Goal: Transaction & Acquisition: Purchase product/service

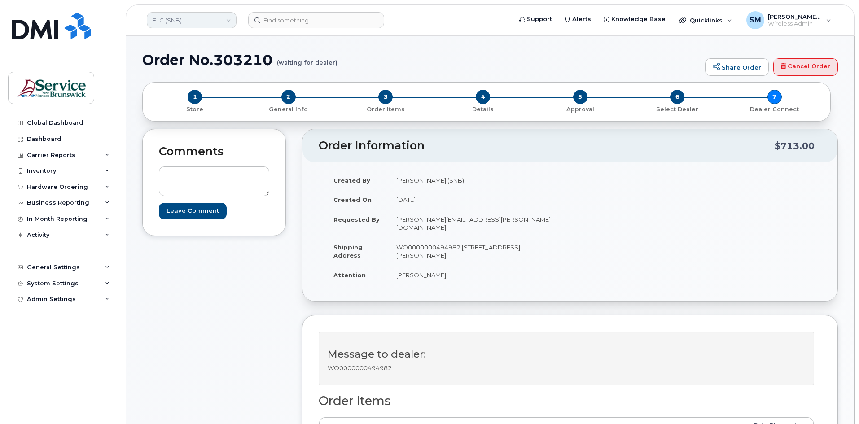
click at [223, 26] on link "ELG (SNB)" at bounding box center [192, 20] width 90 height 16
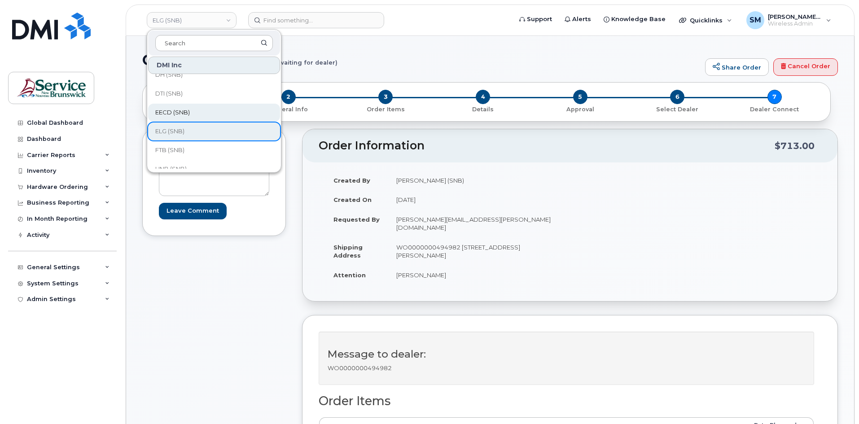
scroll to position [45, 0]
click at [197, 131] on link "FTB (SNB)" at bounding box center [214, 134] width 132 height 18
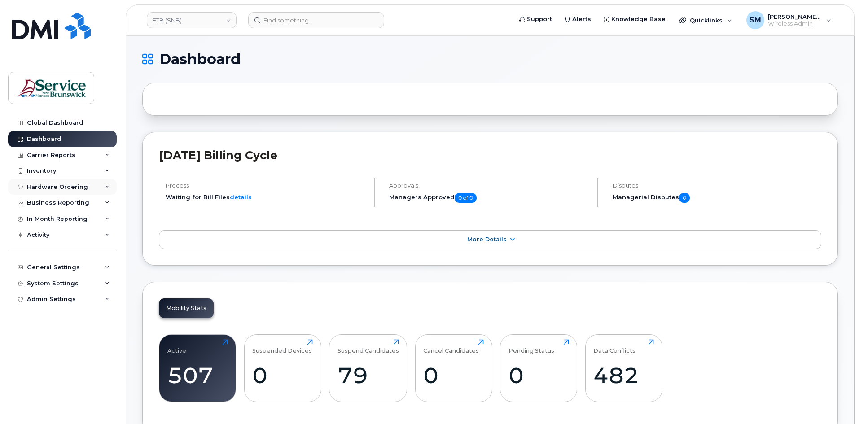
click at [83, 184] on div "Hardware Ordering" at bounding box center [57, 187] width 61 height 7
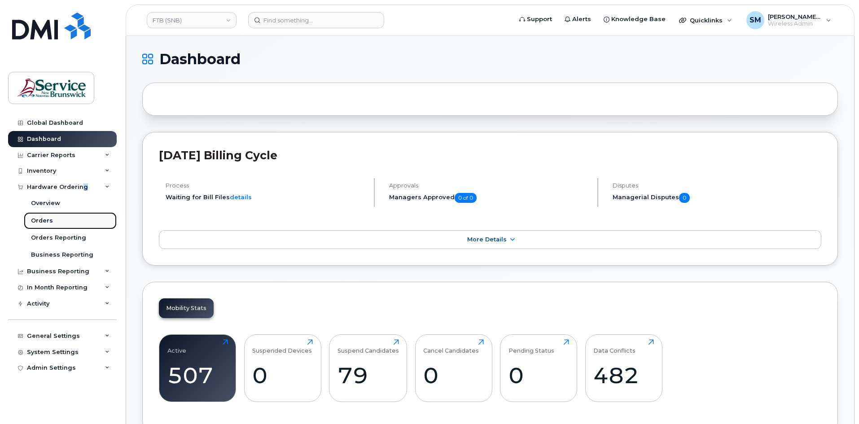
click at [61, 214] on link "Orders" at bounding box center [70, 220] width 93 height 17
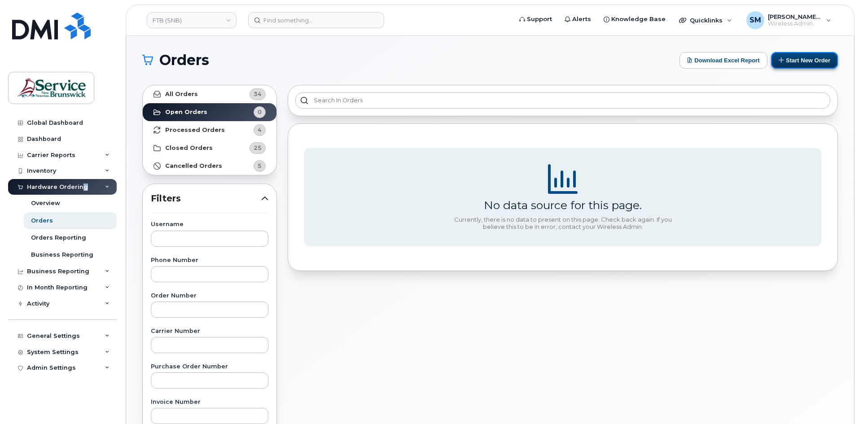
click at [795, 57] on button "Start New Order" at bounding box center [804, 60] width 67 height 17
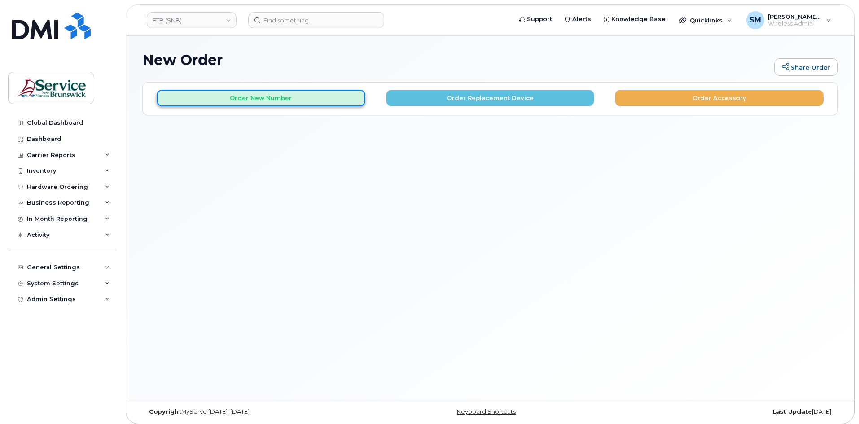
click at [327, 98] on button "Order New Number" at bounding box center [261, 98] width 209 height 17
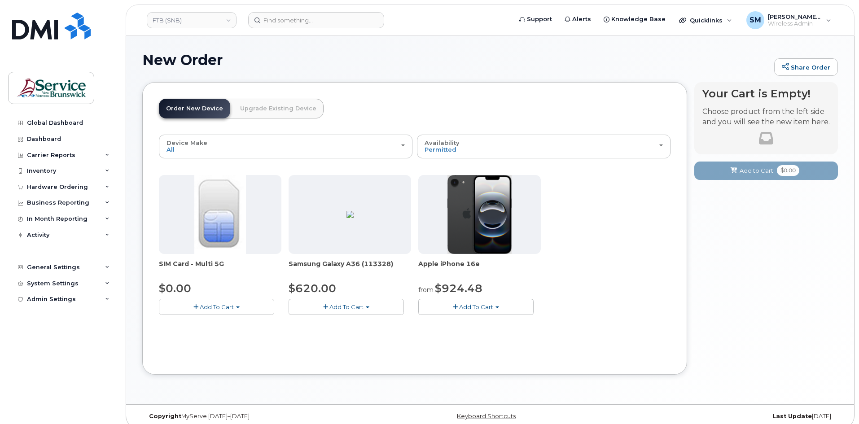
drag, startPoint x: 658, startPoint y: 162, endPoint x: 608, endPoint y: 202, distance: 63.8
click at [612, 200] on div "SIM Card - Multi 5G $0.00 Add To Cart $0.00 - New Activation Samsung Galaxy A36…" at bounding box center [414, 252] width 511 height 154
click at [361, 308] on span "Add To Cart" at bounding box center [346, 306] width 34 height 7
click at [357, 335] on link "$620.00 - 30-day activation (128GB model)" at bounding box center [364, 334] width 146 height 11
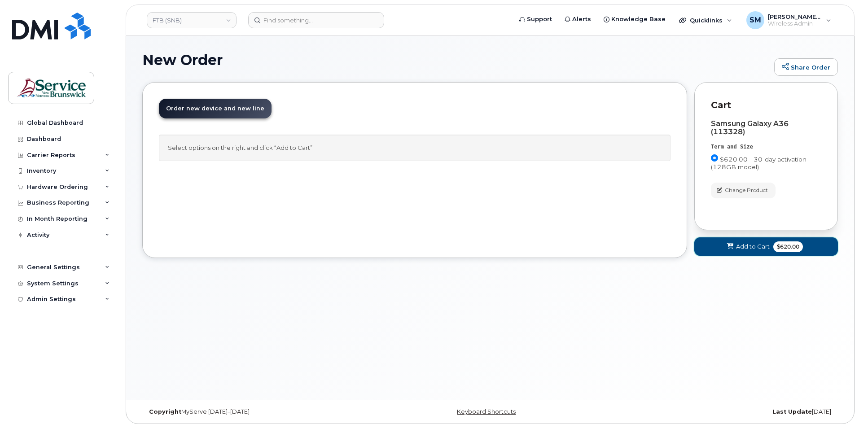
click at [726, 245] on span at bounding box center [730, 246] width 9 height 9
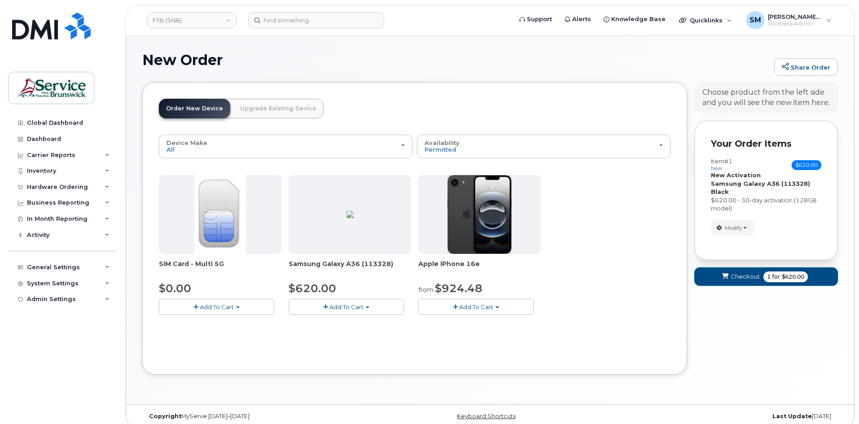
click at [735, 276] on span "Checkout" at bounding box center [744, 276] width 29 height 9
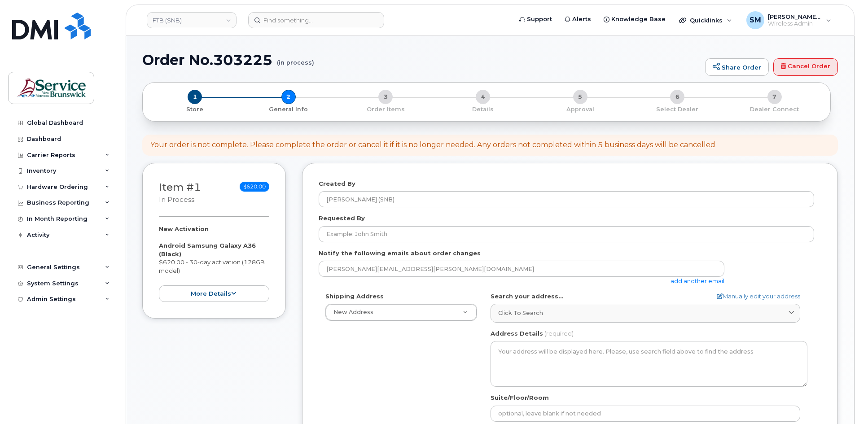
select select
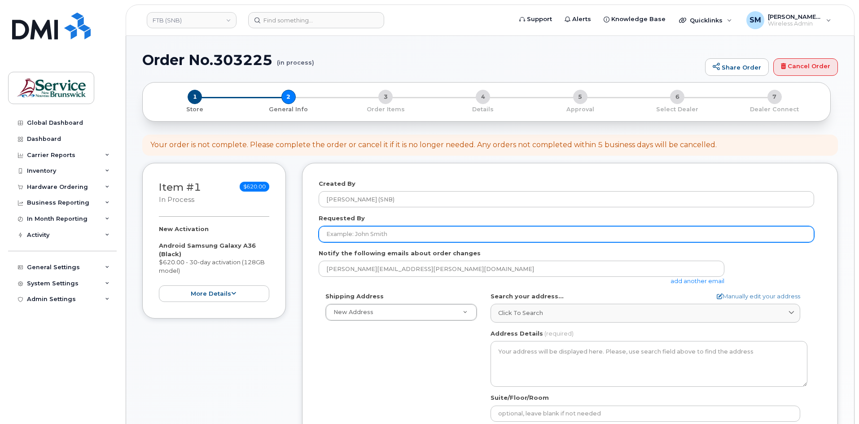
click at [485, 236] on input "Requested By" at bounding box center [566, 234] width 495 height 16
paste input "Amber.MacFarlane2@gnb.ca"
type input "Amber.MacFarlane2@gnb.ca"
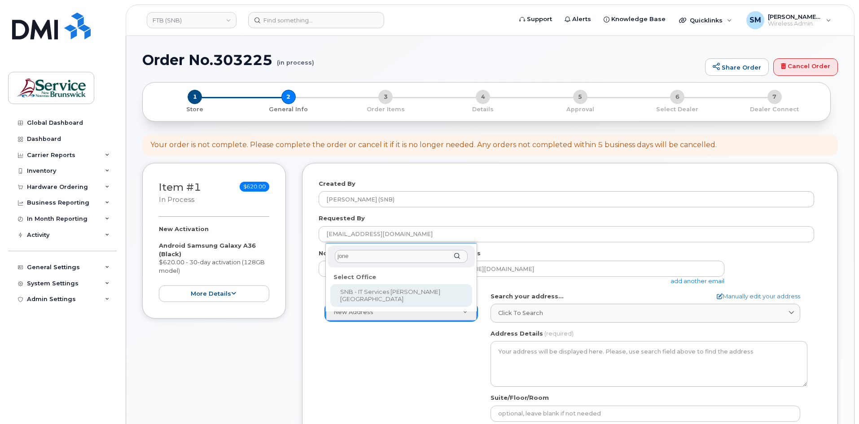
type input "jones"
select select
type textarea "105-1600 Main St Moncton New Brunswick E1E 1G5"
type input "Fred Doiron/Jeff McIntyre/Vincent Hache/Sebastien Bernard"
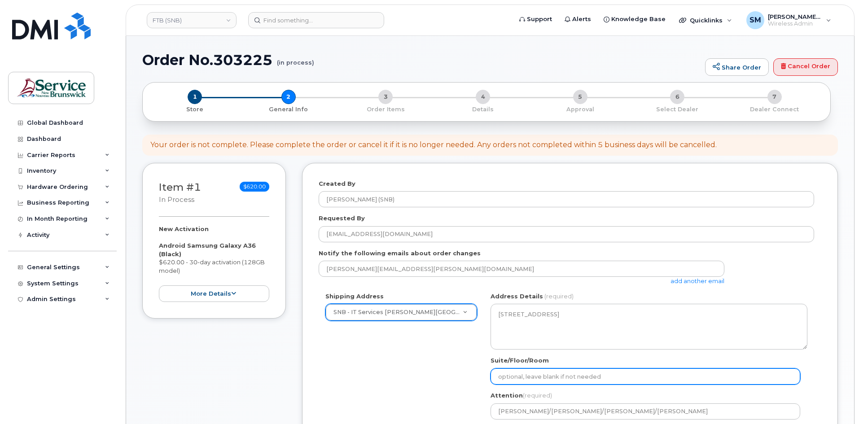
click at [635, 380] on input "Suite/Floor/Room" at bounding box center [645, 376] width 310 height 16
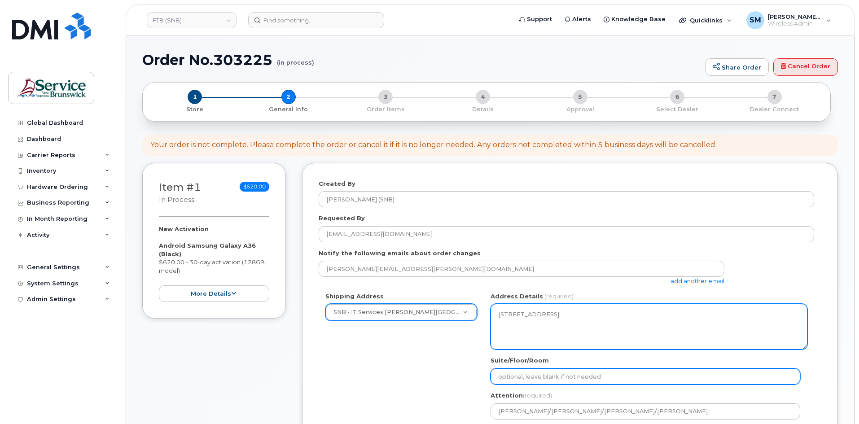
paste input "WO0000000497148"
select select
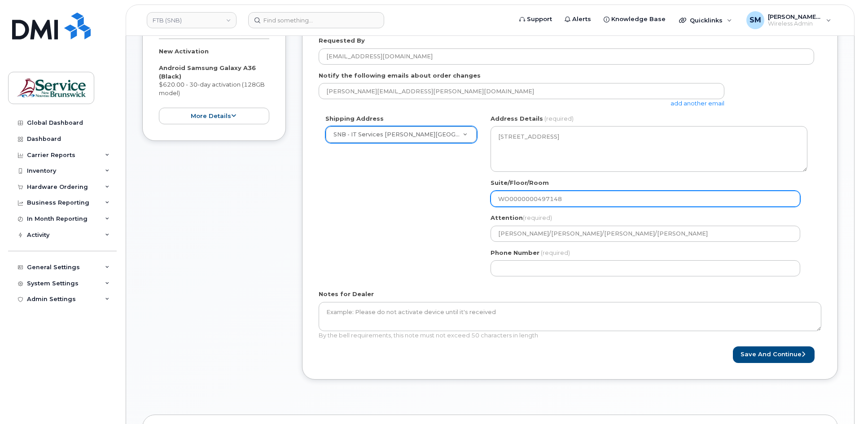
scroll to position [179, 0]
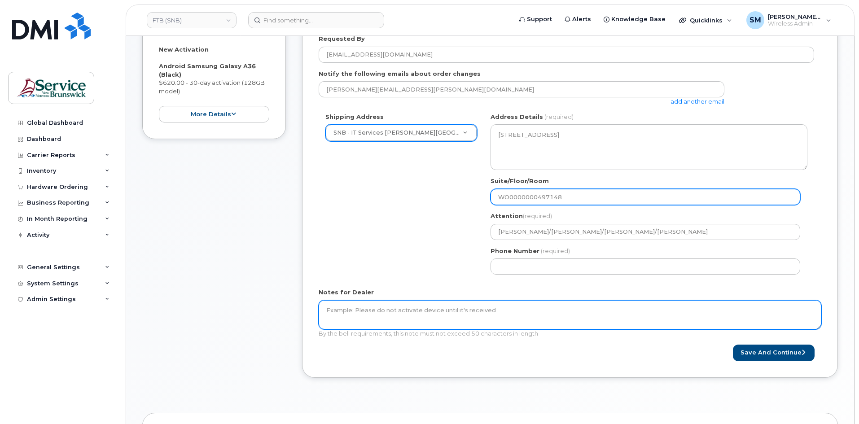
type input "WO0000000497148"
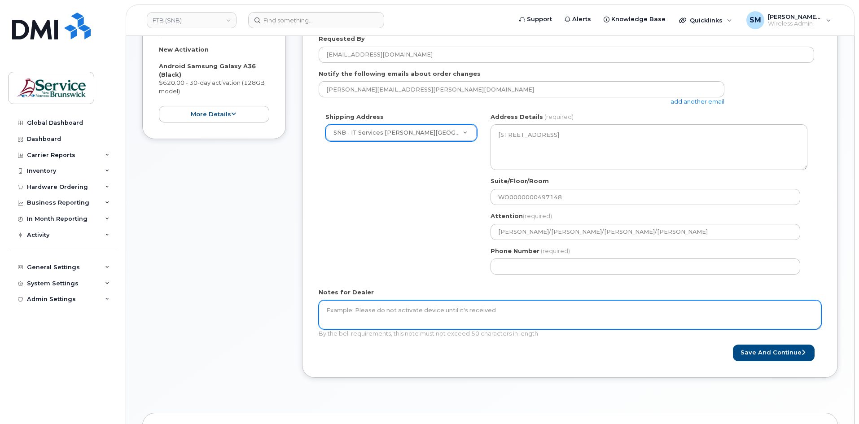
click at [507, 317] on textarea "Notes for Dealer" at bounding box center [570, 315] width 502 height 30
paste textarea "WO0000000497148"
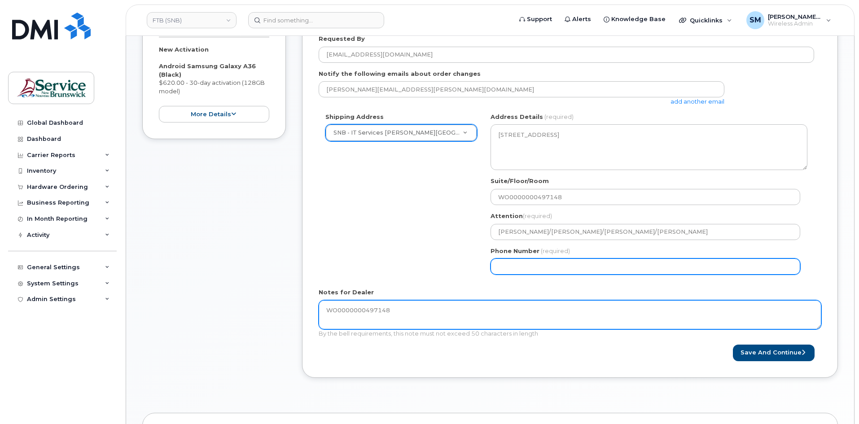
type textarea "WO0000000497148"
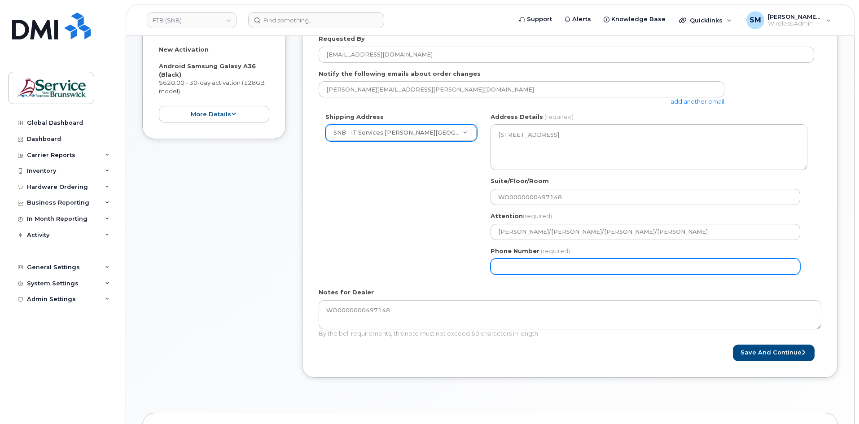
click at [524, 262] on input "Phone Number" at bounding box center [645, 266] width 310 height 16
select select
type input "506639633"
select select
type input "5066396338"
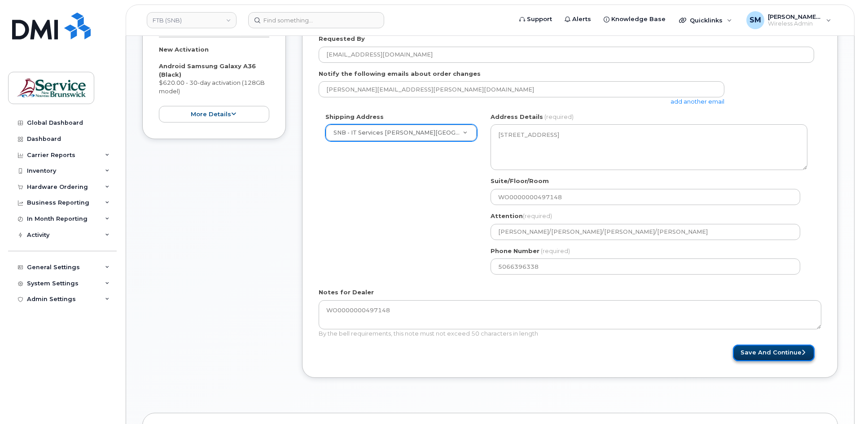
click at [789, 350] on button "Save and Continue" at bounding box center [774, 353] width 82 height 17
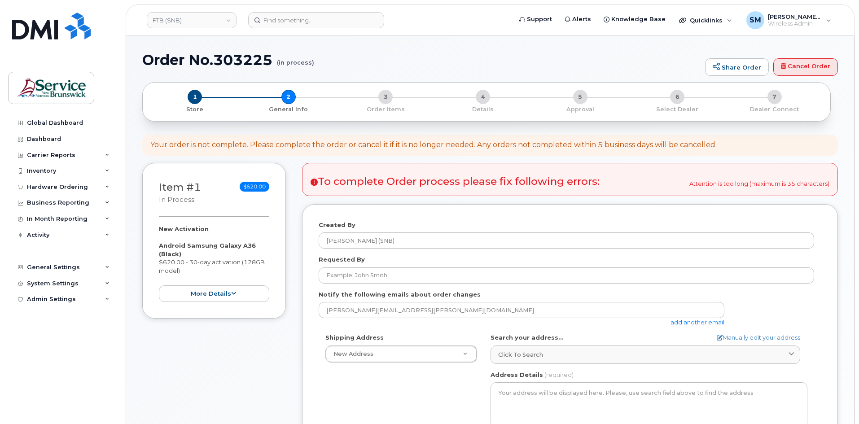
select select
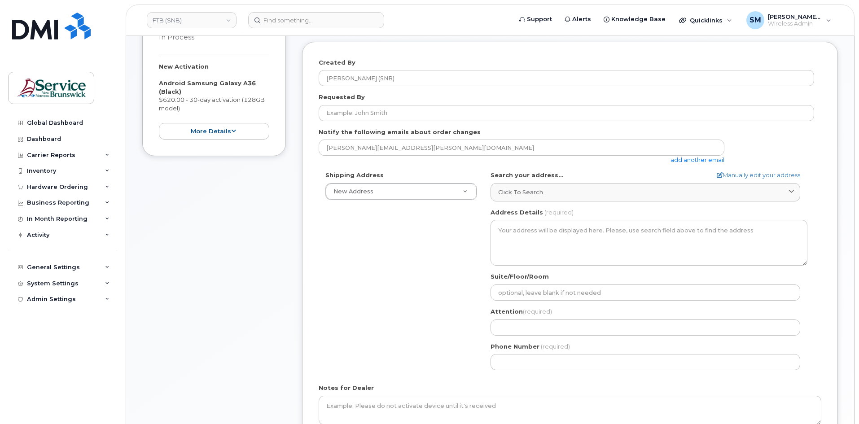
scroll to position [224, 0]
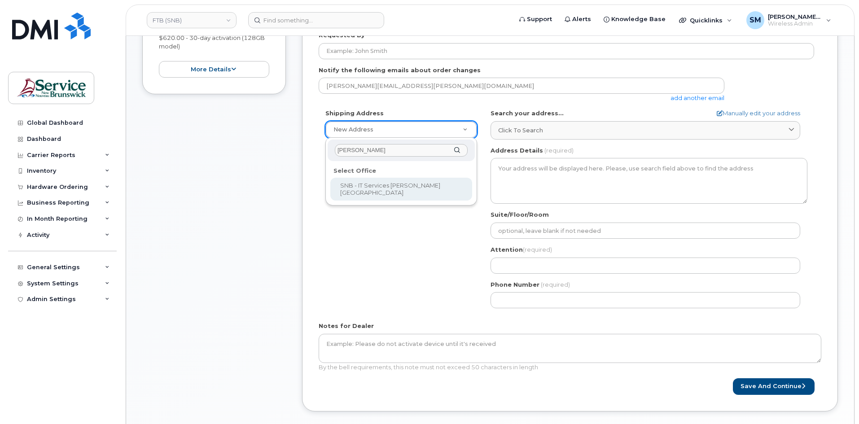
type input "jone"
select select
type textarea "[STREET_ADDRESS]"
type input "[PERSON_NAME]/[PERSON_NAME]/[PERSON_NAME]/[PERSON_NAME]"
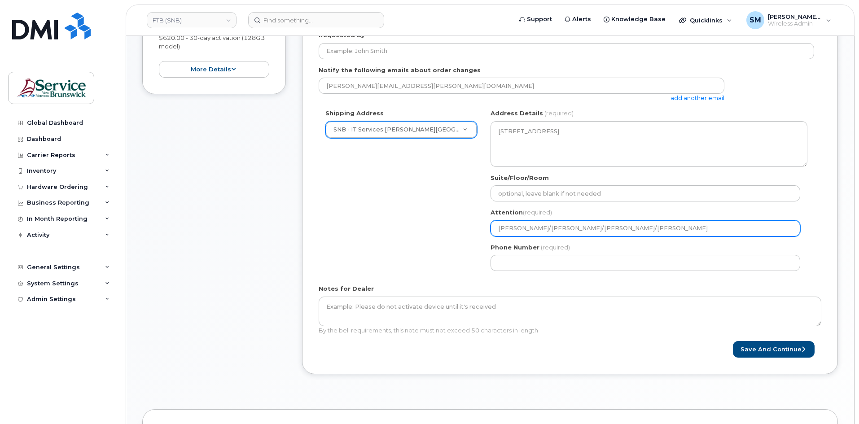
drag, startPoint x: 589, startPoint y: 229, endPoint x: 730, endPoint y: 229, distance: 141.8
click at [730, 229] on input "[PERSON_NAME]/[PERSON_NAME]/[PERSON_NAME]/[PERSON_NAME]" at bounding box center [645, 228] width 310 height 16
select select
type input "[PERSON_NAME]/[PERSON_NAME]/"
select select
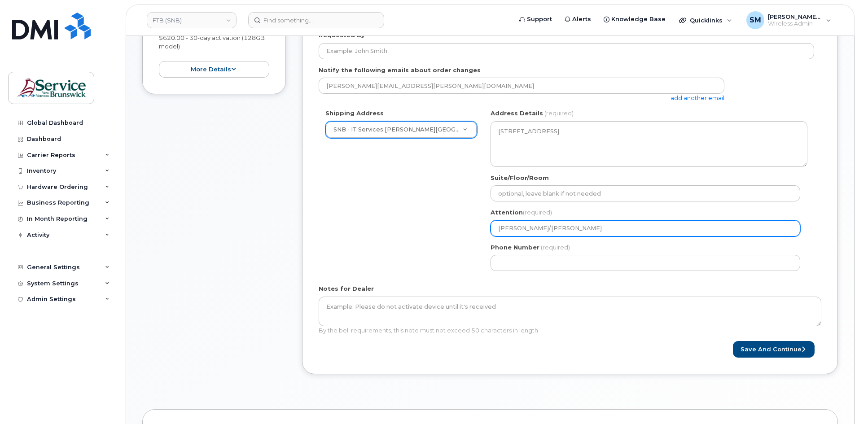
type input "[PERSON_NAME]/[PERSON_NAME]"
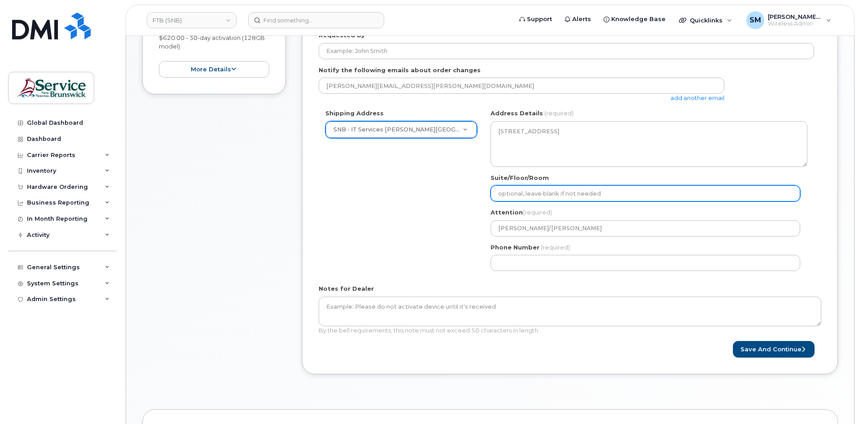
drag, startPoint x: 522, startPoint y: 197, endPoint x: 518, endPoint y: 201, distance: 5.7
click at [522, 197] on input "Suite/Floor/Room" at bounding box center [645, 193] width 310 height 16
paste input "WO0000000497148"
select select
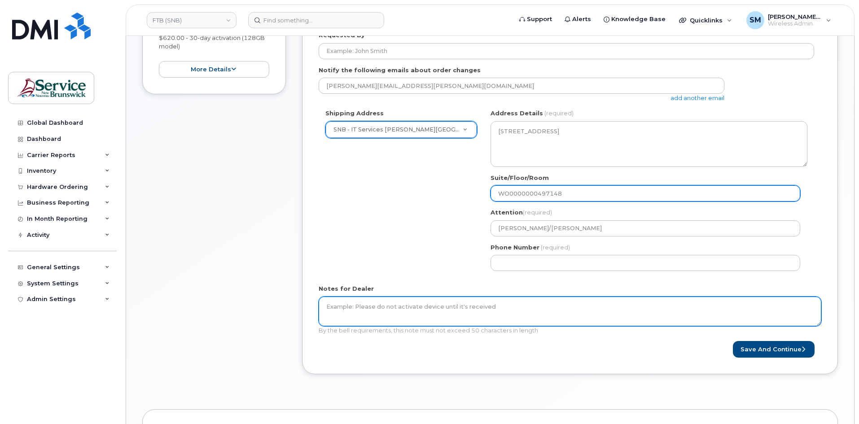
type input "WO0000000497148"
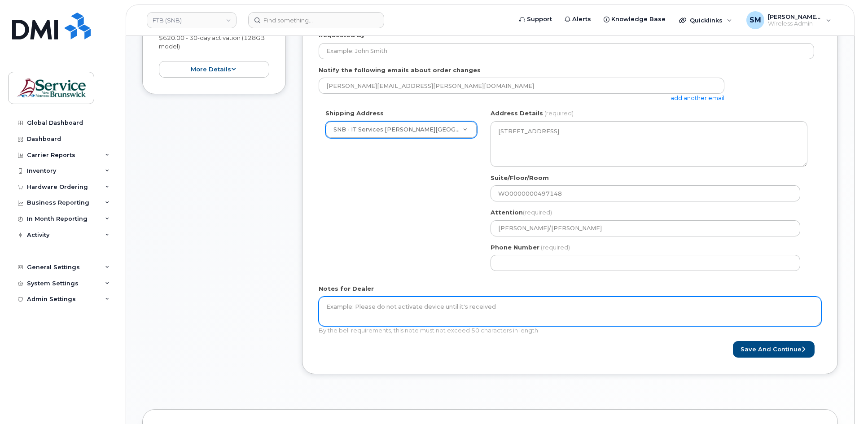
click at [472, 304] on textarea "Notes for Dealer" at bounding box center [570, 312] width 502 height 30
paste textarea "WO0000000497148"
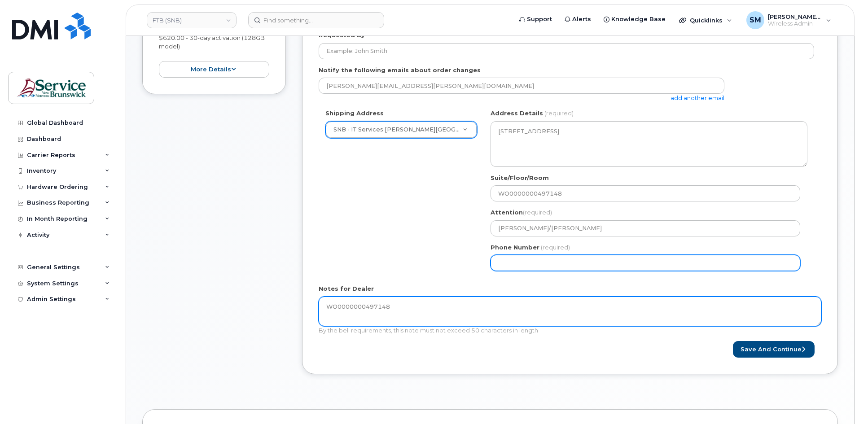
type textarea "WO0000000497148"
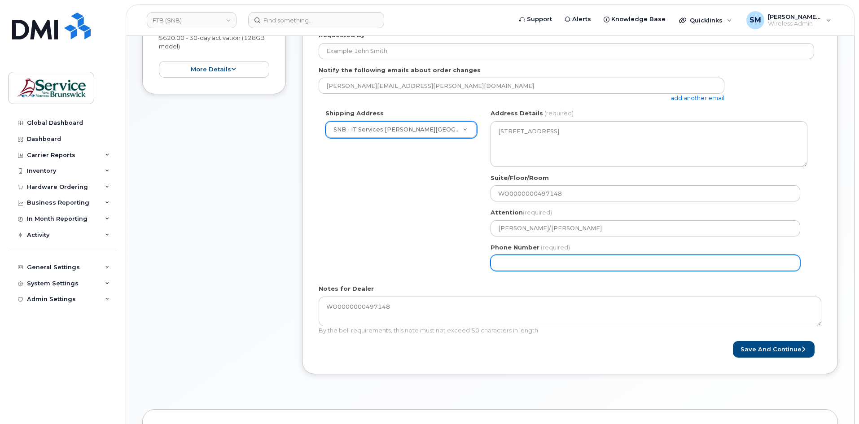
click at [512, 265] on input "Phone Number" at bounding box center [645, 263] width 310 height 16
select select
type input "5066396338"
select select
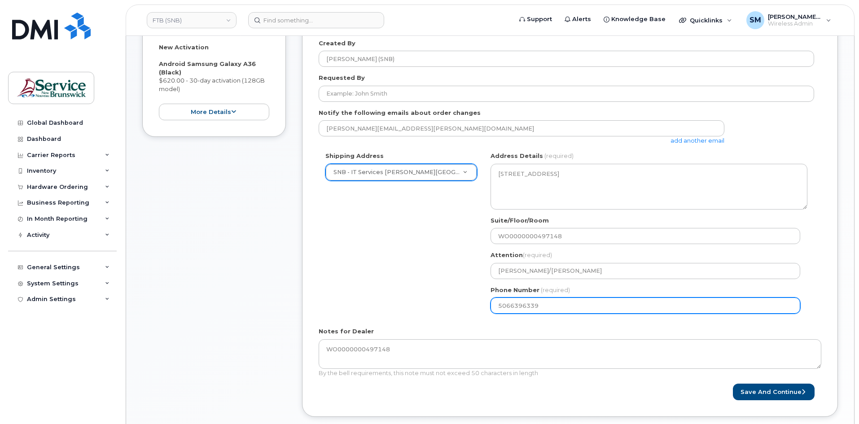
scroll to position [135, 0]
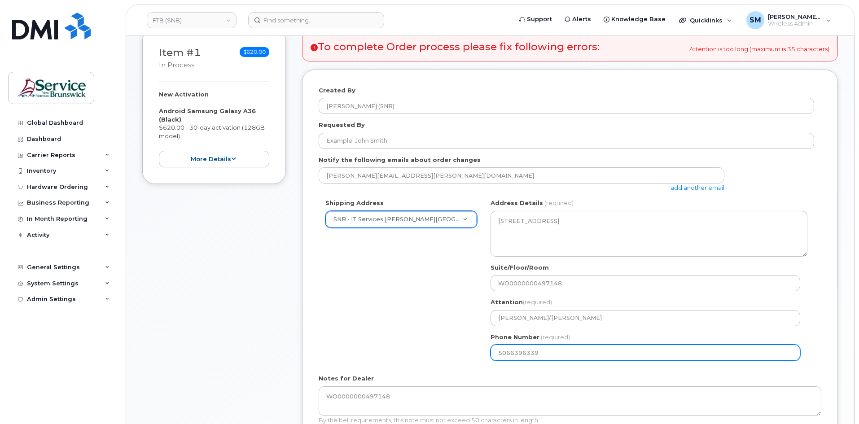
type input "5066396339"
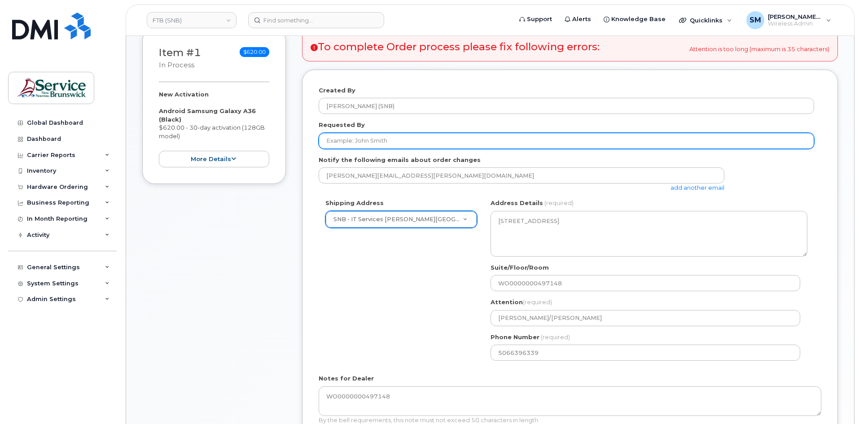
click at [376, 139] on input "Requested By" at bounding box center [566, 141] width 495 height 16
paste input "[EMAIL_ADDRESS][DOMAIN_NAME]"
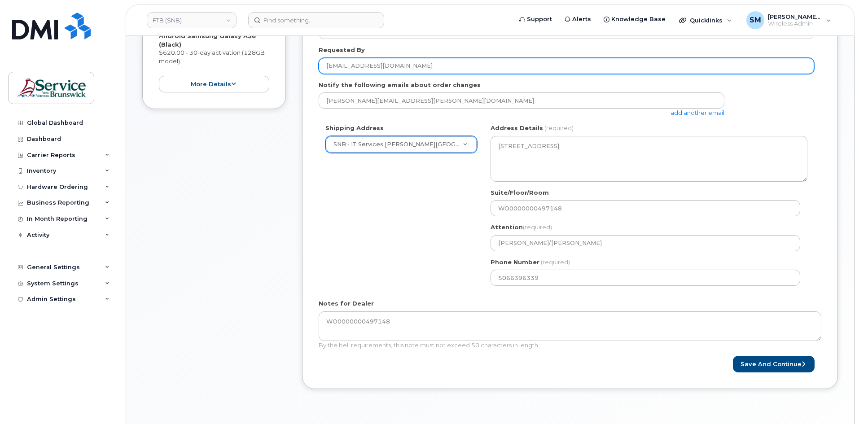
scroll to position [224, 0]
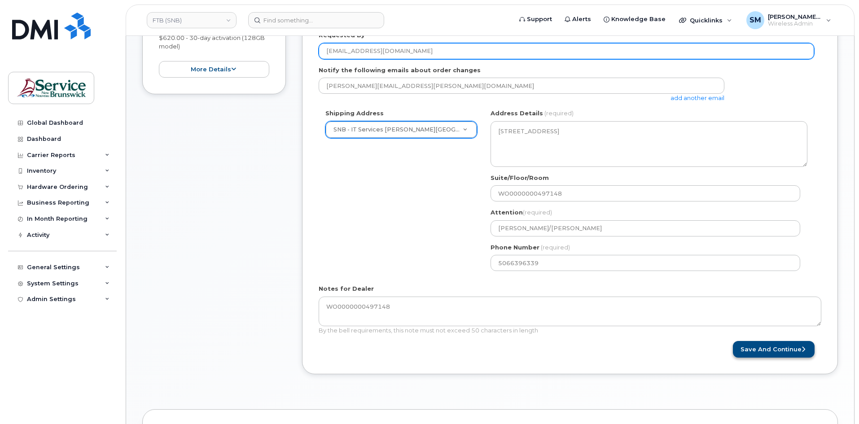
type input "[EMAIL_ADDRESS][DOMAIN_NAME]"
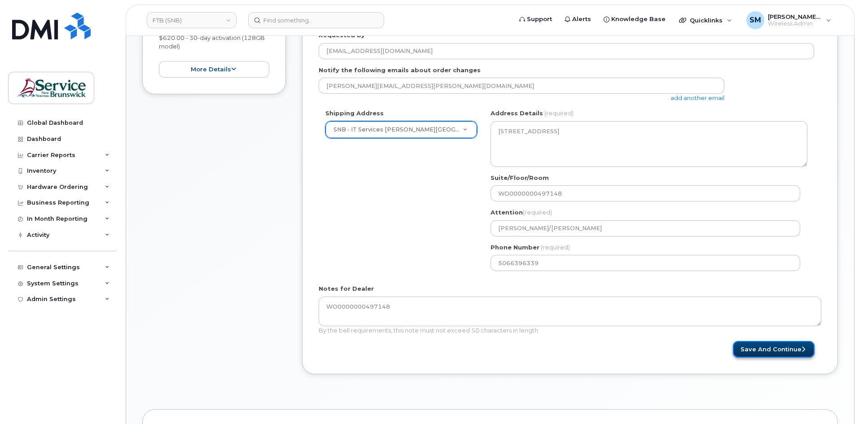
click at [756, 352] on button "Save and Continue" at bounding box center [774, 349] width 82 height 17
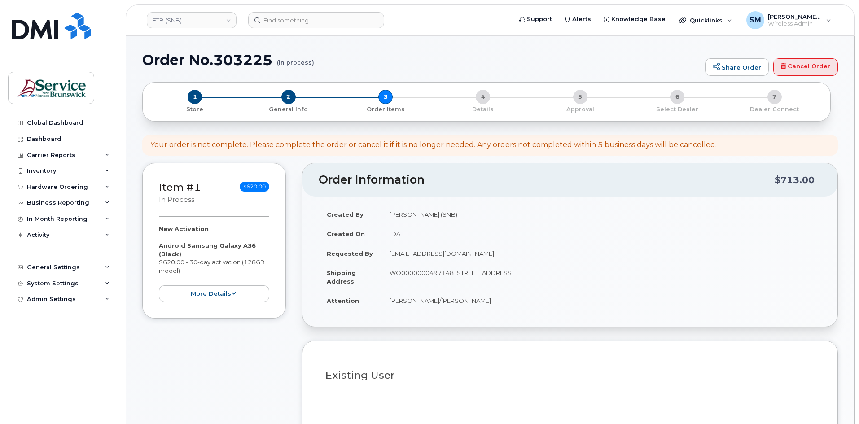
select select
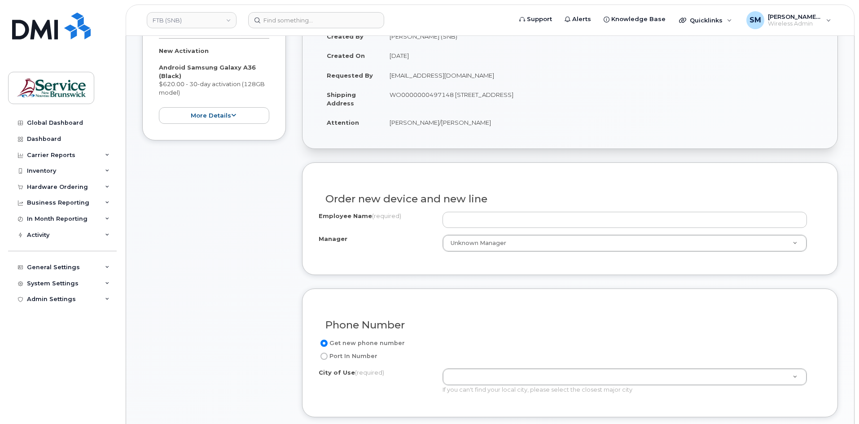
scroll to position [179, 0]
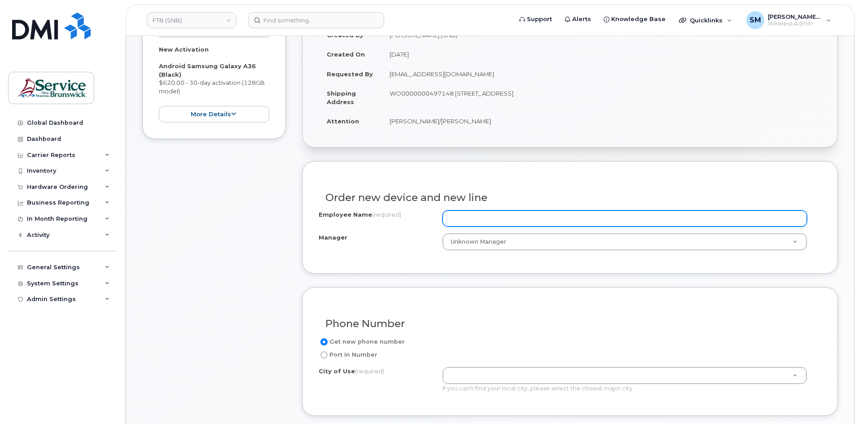
click at [495, 221] on input "Employee Name (required)" at bounding box center [624, 218] width 364 height 16
paste input "Abiola Alab"
type input "[PERSON_NAME]"
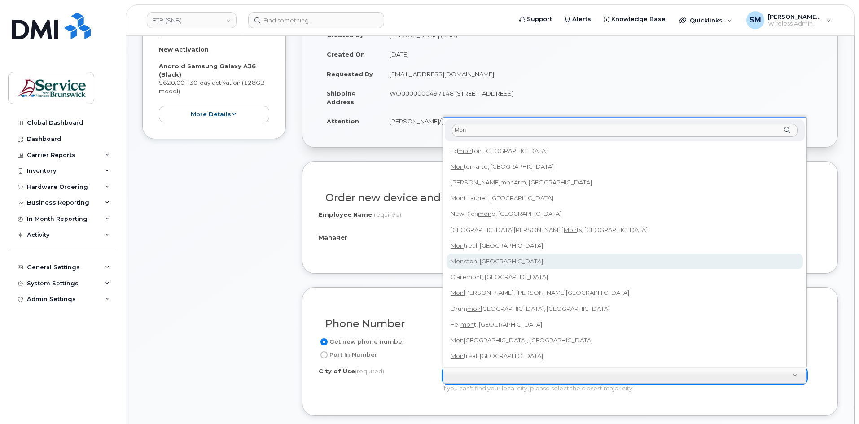
type input "Mon"
type input "1817"
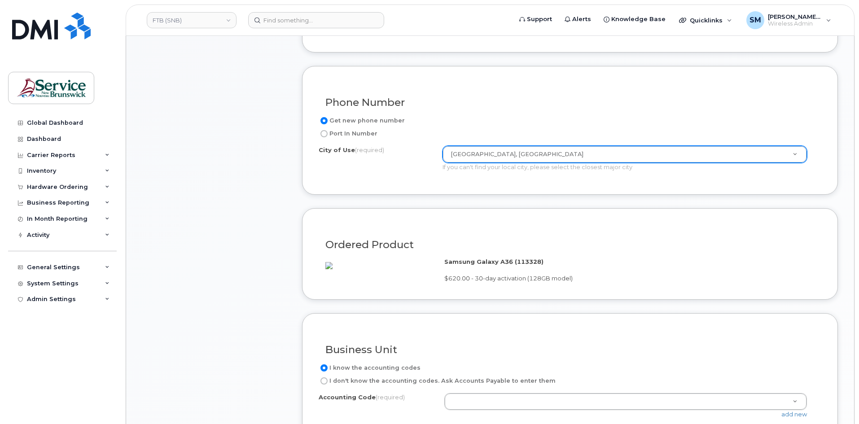
scroll to position [538, 0]
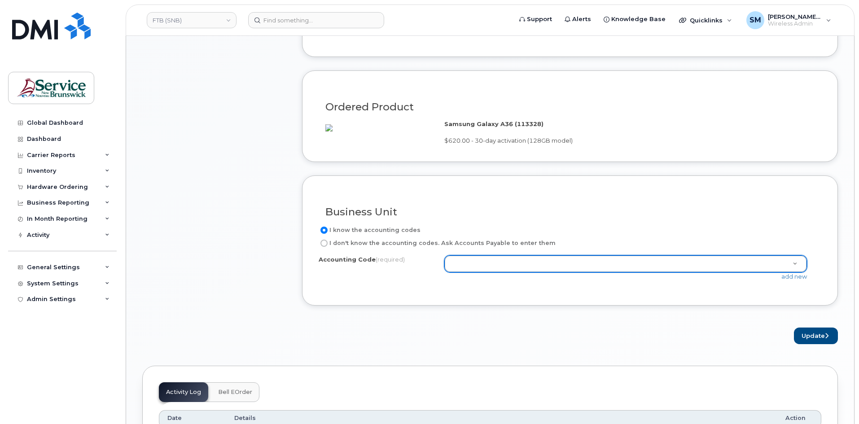
drag, startPoint x: 570, startPoint y: 277, endPoint x: 527, endPoint y: 280, distance: 43.6
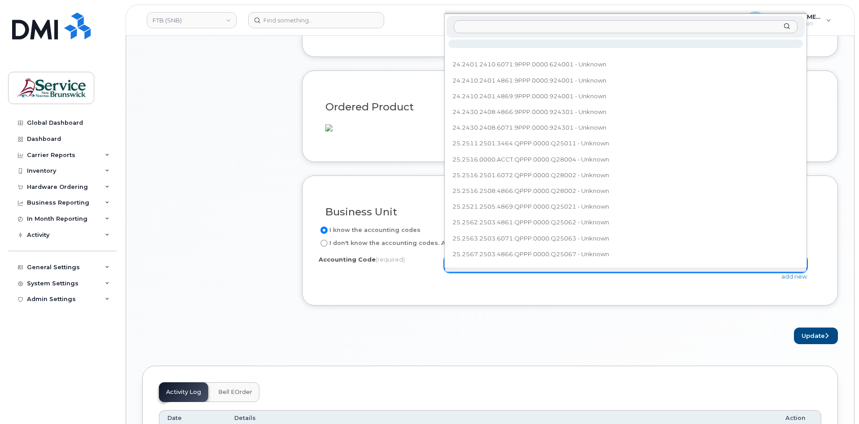
drag, startPoint x: 527, startPoint y: 280, endPoint x: 501, endPoint y: 280, distance: 26.0
click at [522, 25] on input "text" at bounding box center [626, 26] width 344 height 13
paste input "32.3208.3208.6071.6PPP.0000.632008"
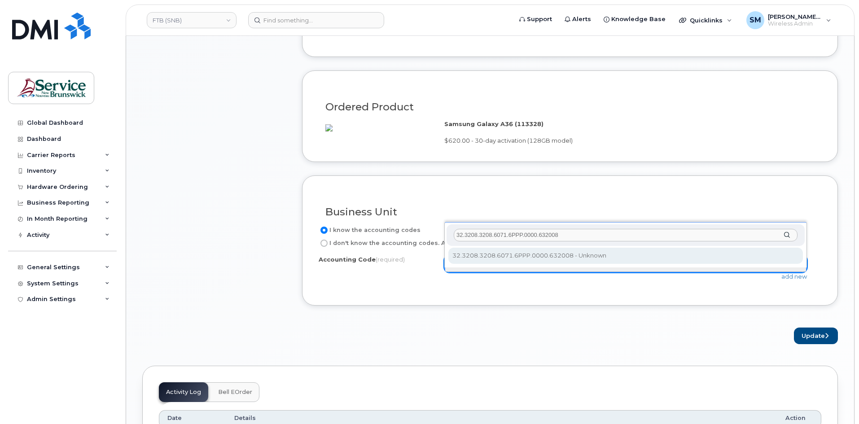
scroll to position [0, 0]
type input "32.3208.3208.6071.6PPP.0000.632008"
drag, startPoint x: 616, startPoint y: 257, endPoint x: 627, endPoint y: 259, distance: 11.4
select select "32.3208.3208.6071.6PPP.0000.632008"
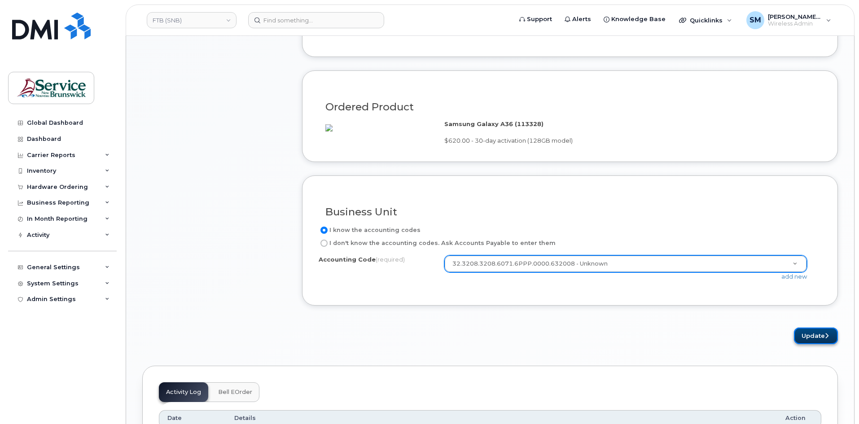
drag, startPoint x: 812, startPoint y: 343, endPoint x: 804, endPoint y: 324, distance: 20.1
click at [811, 342] on button "Update" at bounding box center [816, 336] width 44 height 17
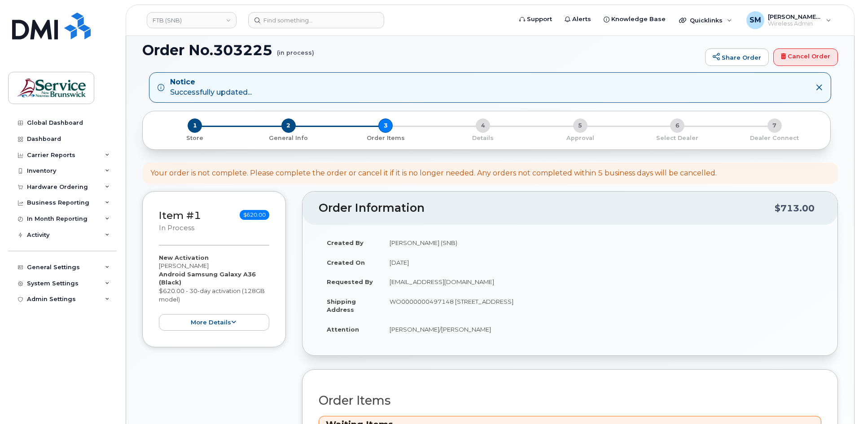
scroll to position [224, 0]
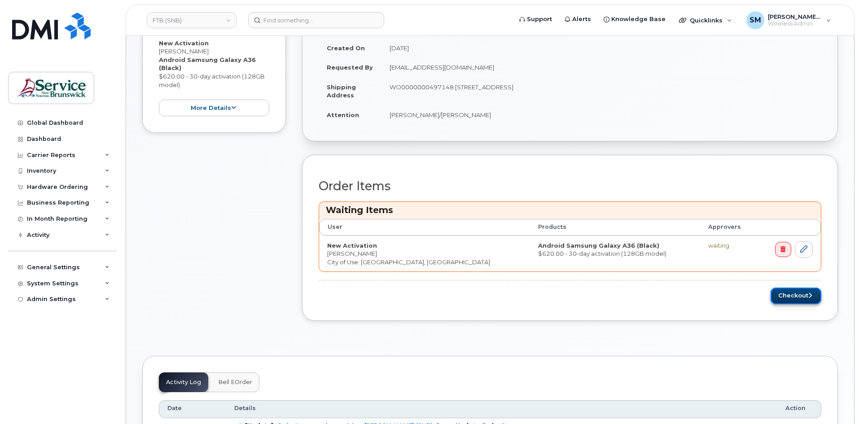
click at [791, 296] on button "Checkout" at bounding box center [795, 296] width 51 height 17
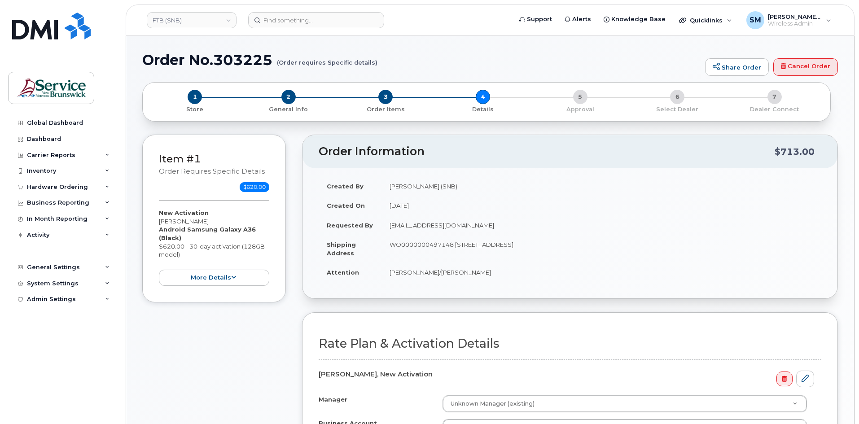
scroll to position [179, 0]
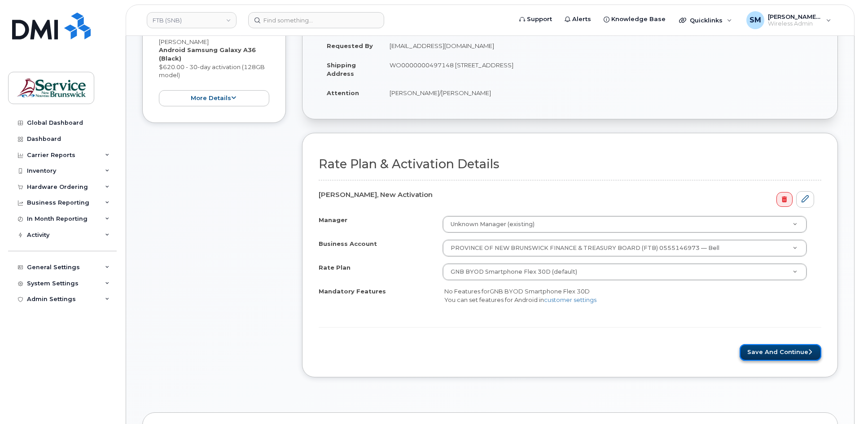
click at [782, 352] on button "Save and Continue" at bounding box center [780, 352] width 82 height 17
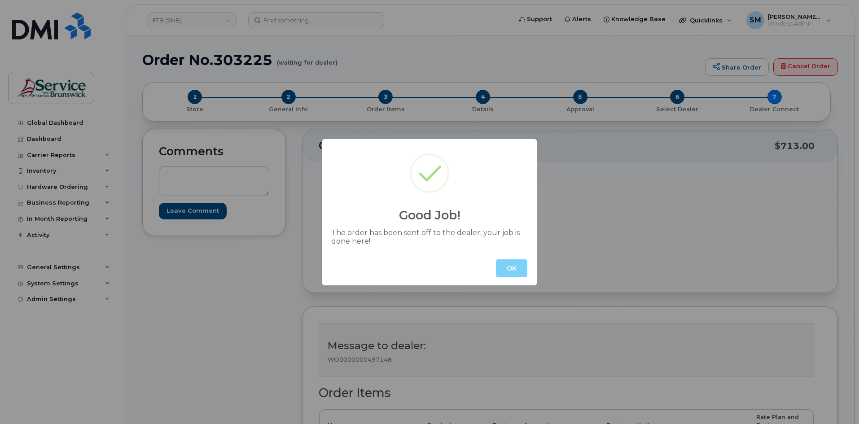
click at [507, 270] on button "OK" at bounding box center [511, 268] width 31 height 18
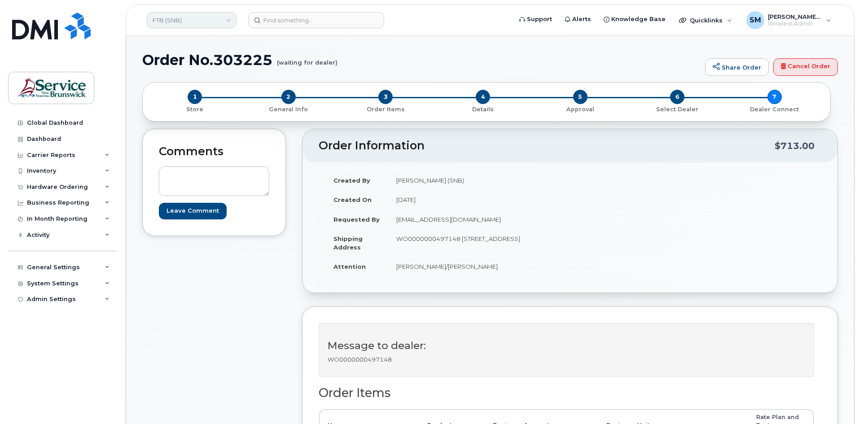
click at [199, 22] on link "FTB (SNB)" at bounding box center [192, 20] width 90 height 16
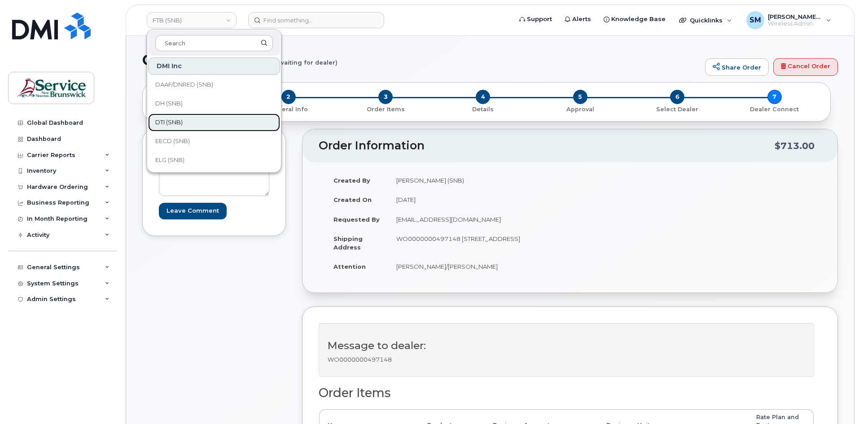
click at [184, 123] on link "DTI (SNB)" at bounding box center [214, 123] width 132 height 18
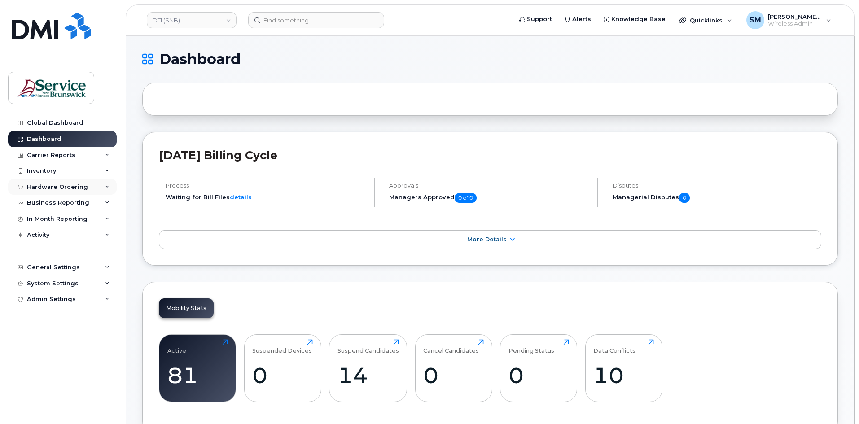
click at [92, 190] on div "Hardware Ordering" at bounding box center [62, 187] width 109 height 16
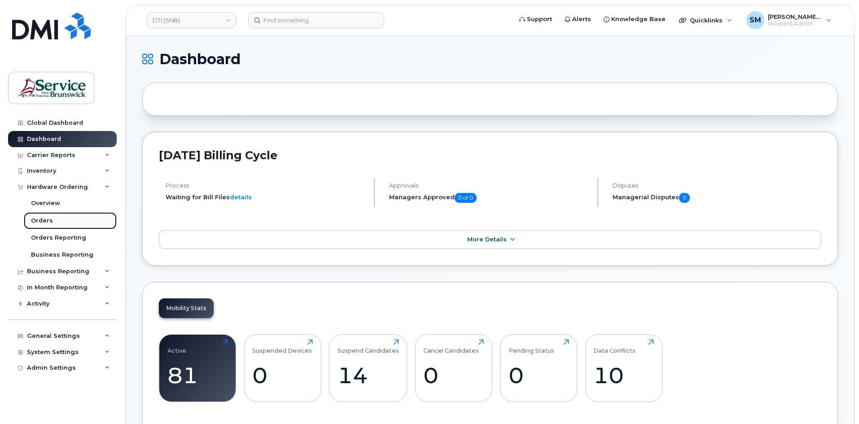
click at [86, 221] on link "Orders" at bounding box center [70, 220] width 93 height 17
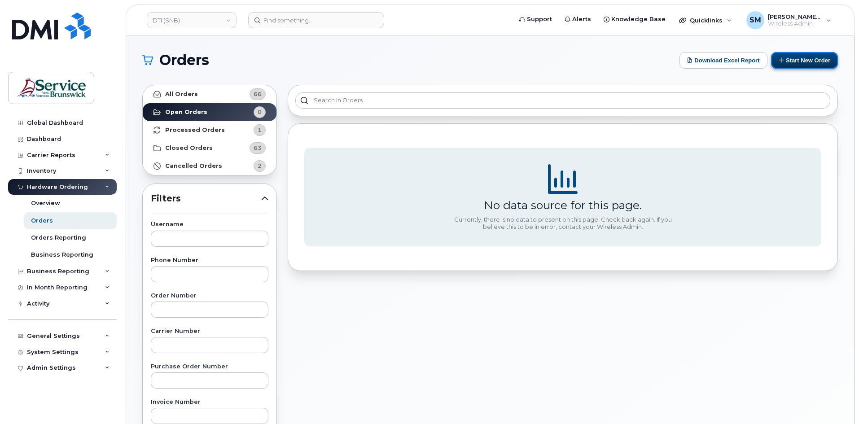
click at [778, 66] on button "Start New Order" at bounding box center [804, 60] width 67 height 17
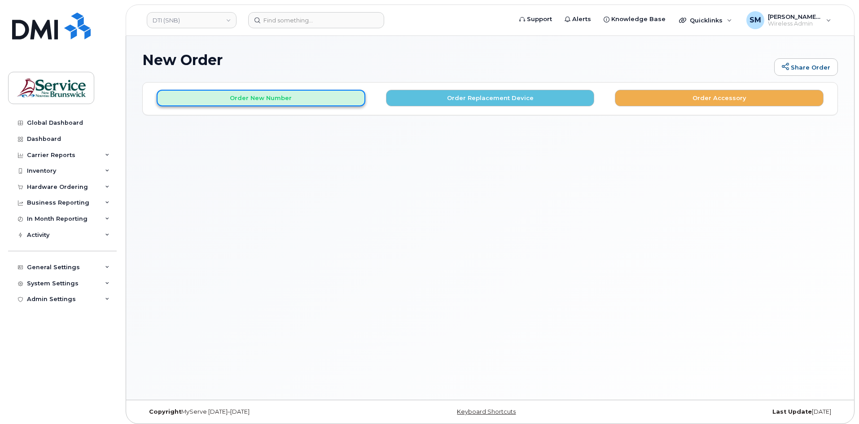
click at [322, 99] on button "Order New Number" at bounding box center [261, 98] width 209 height 17
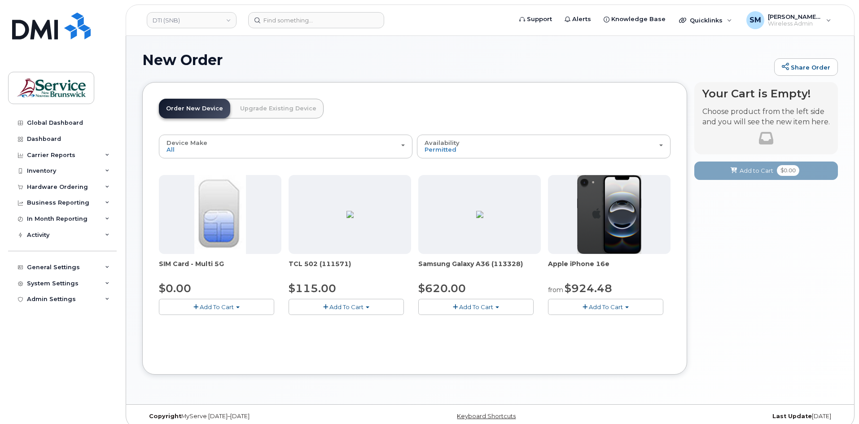
click at [600, 314] on button "Add To Cart" at bounding box center [605, 307] width 115 height 16
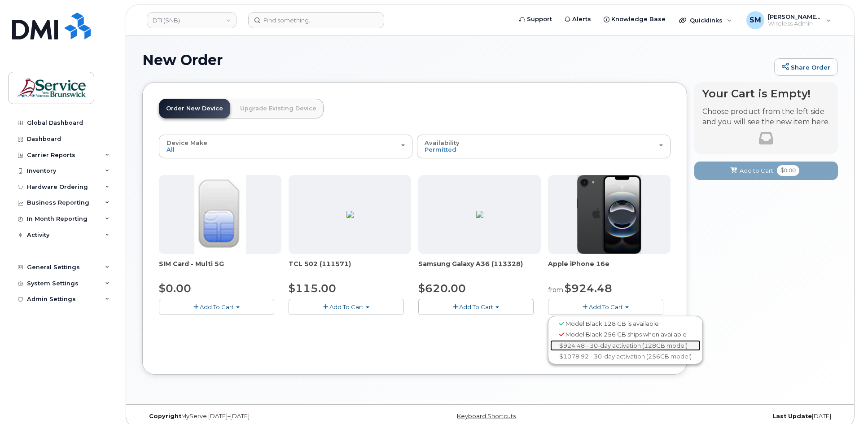
click at [605, 349] on link "$924.48 - 30-day activation (128GB model)" at bounding box center [625, 345] width 150 height 11
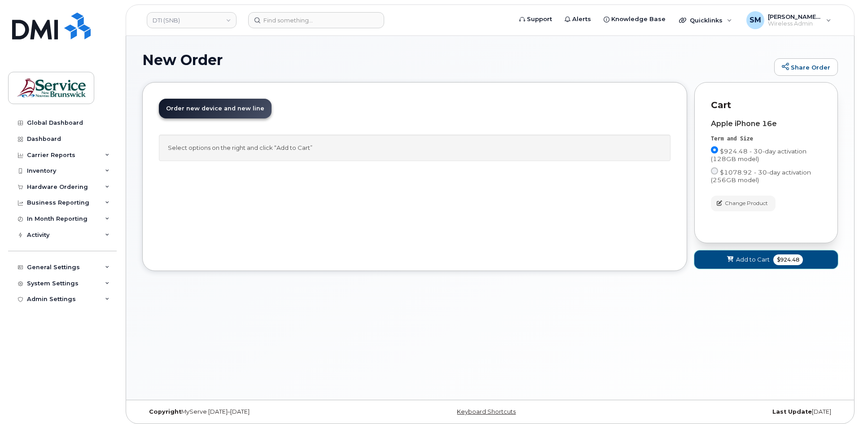
click at [747, 259] on span "Add to Cart" at bounding box center [753, 259] width 34 height 9
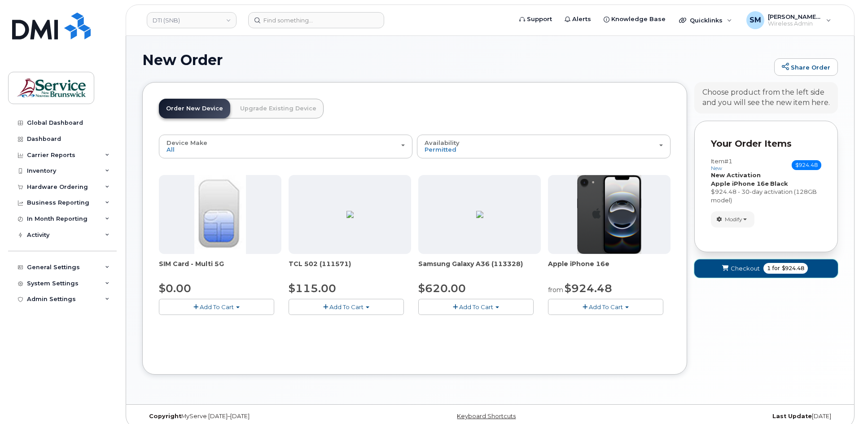
click at [732, 266] on span "Checkout" at bounding box center [744, 268] width 29 height 9
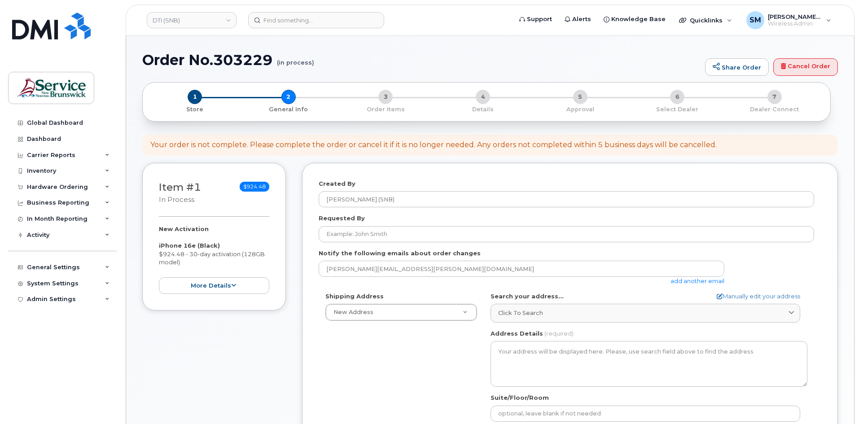
select select
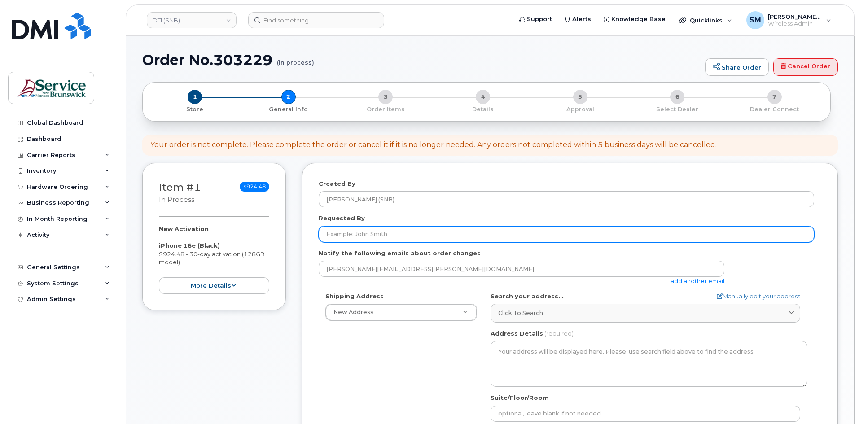
click at [562, 228] on input "Requested By" at bounding box center [566, 234] width 495 height 16
paste input "[PERSON_NAME][EMAIL_ADDRESS][PERSON_NAME][DOMAIN_NAME]"
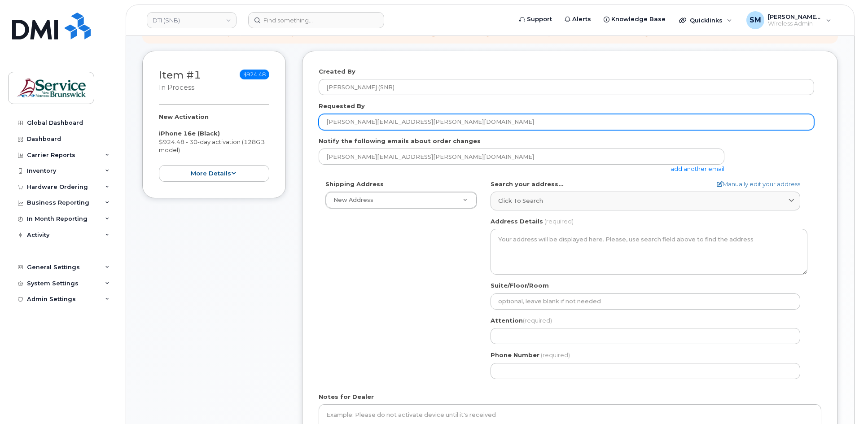
scroll to position [135, 0]
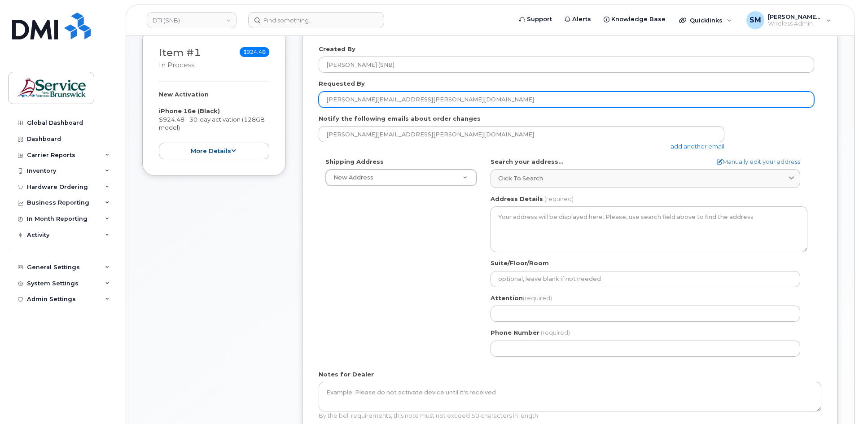
type input "[PERSON_NAME][EMAIL_ADDRESS][PERSON_NAME][DOMAIN_NAME]"
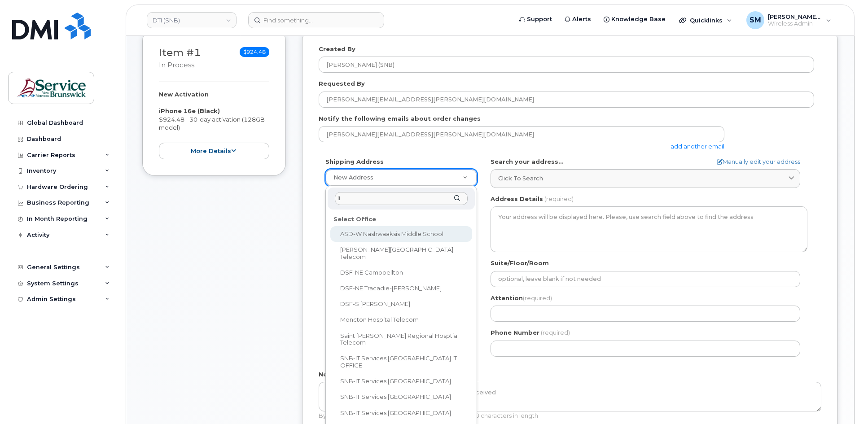
type input "lin"
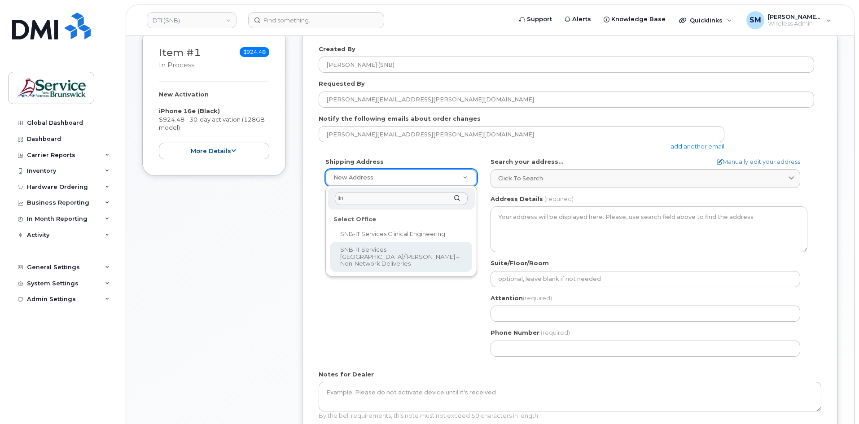
select select
type textarea "850 Lincoln Rd Fredericton New Brunswick E3B 8B7"
type input "[PERSON_NAME]"
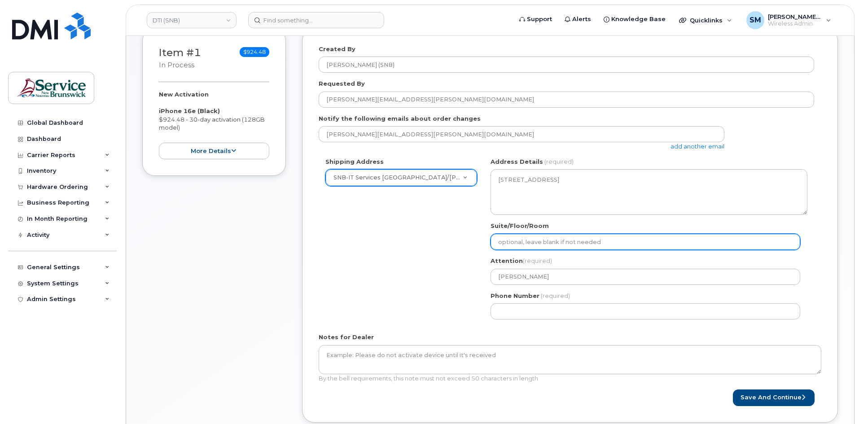
drag, startPoint x: 543, startPoint y: 244, endPoint x: 539, endPoint y: 249, distance: 7.4
click at [543, 244] on input "Suite/Floor/Room" at bounding box center [645, 242] width 310 height 16
paste input "WO0000000497124"
select select
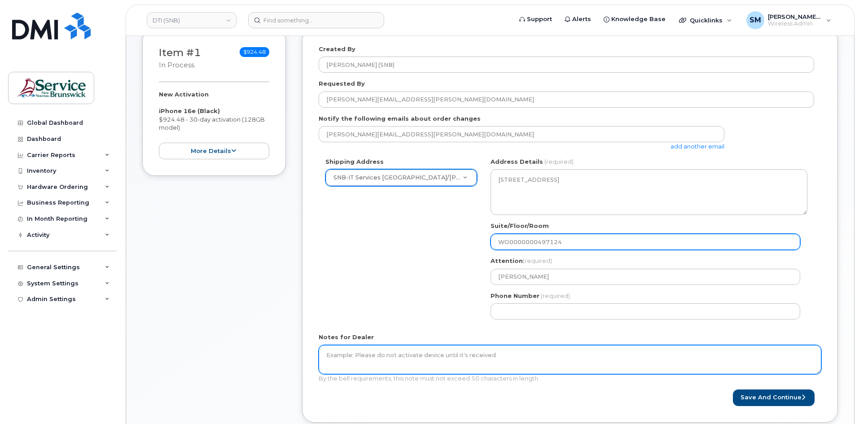
type input "WO0000000497124"
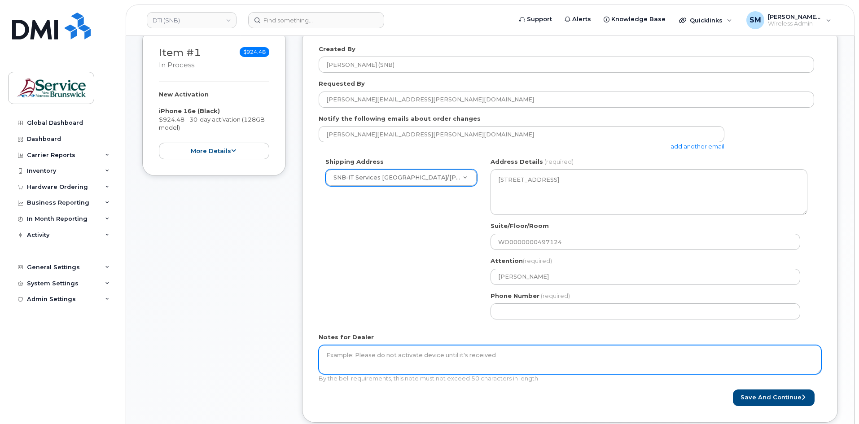
click at [450, 354] on textarea "Notes for Dealer" at bounding box center [570, 360] width 502 height 30
paste textarea "WO0000000497124"
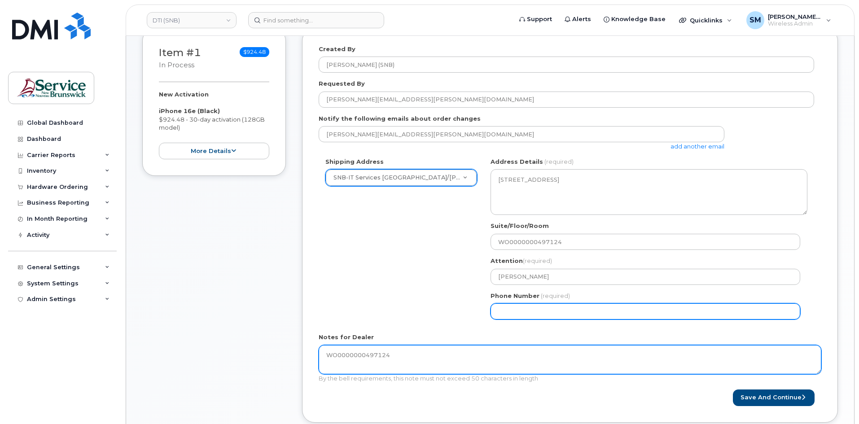
type textarea "WO0000000497124"
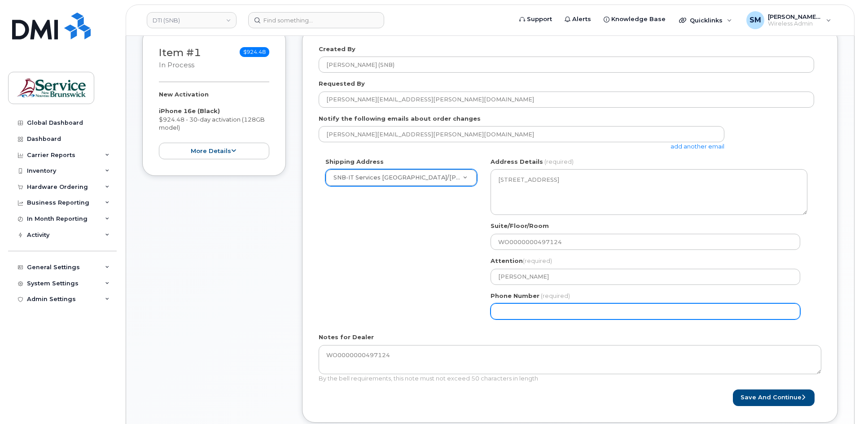
click at [523, 309] on input "Phone Number" at bounding box center [645, 311] width 310 height 16
select select
type input "506639633"
select select
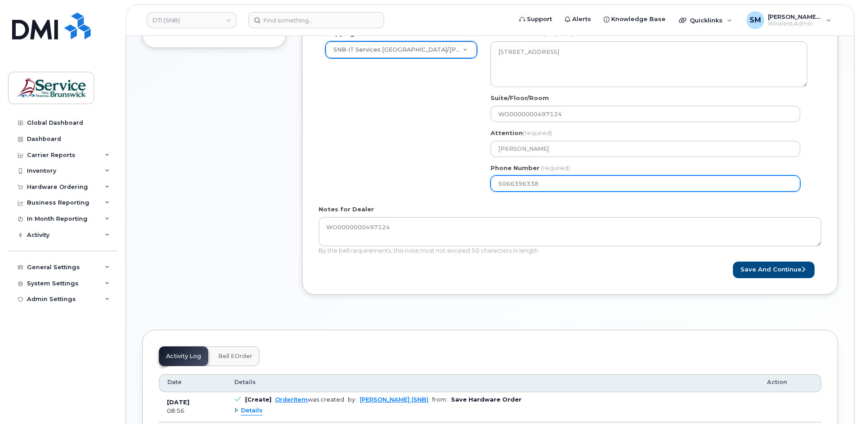
scroll to position [269, 0]
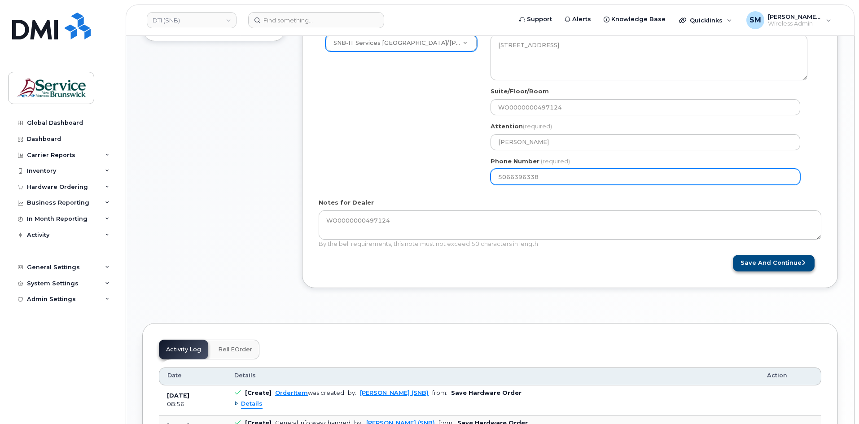
type input "5066396338"
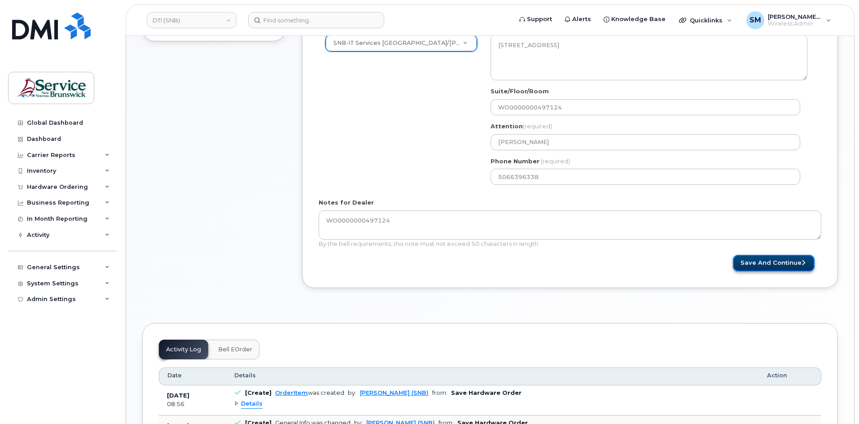
click at [763, 262] on button "Save and Continue" at bounding box center [774, 263] width 82 height 17
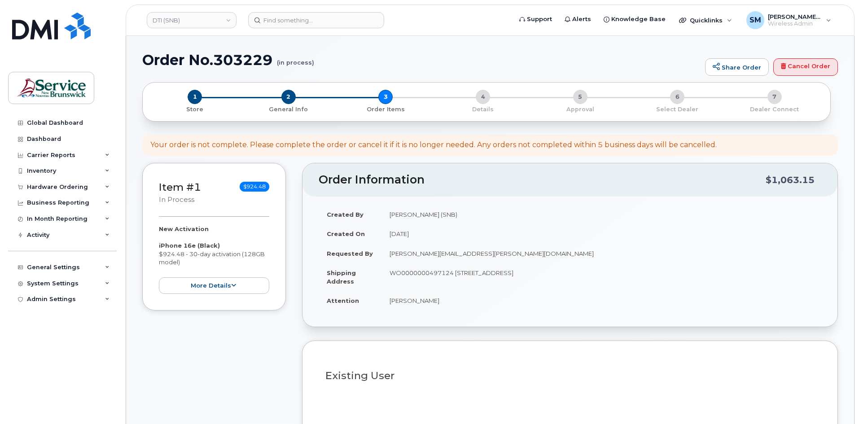
select select
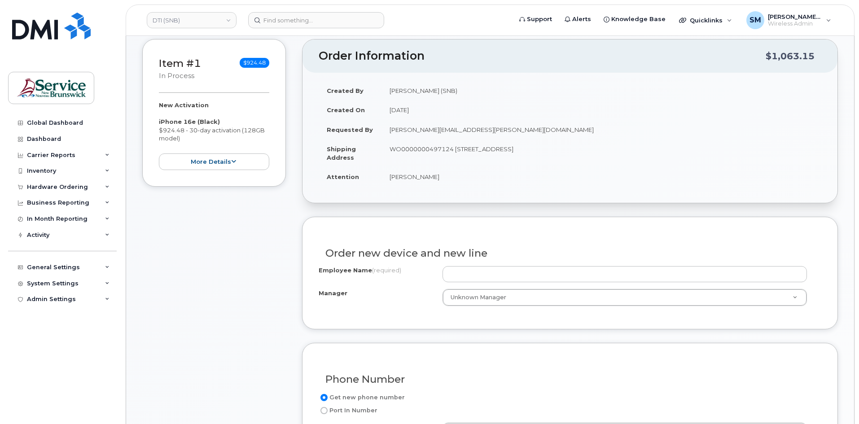
scroll to position [135, 0]
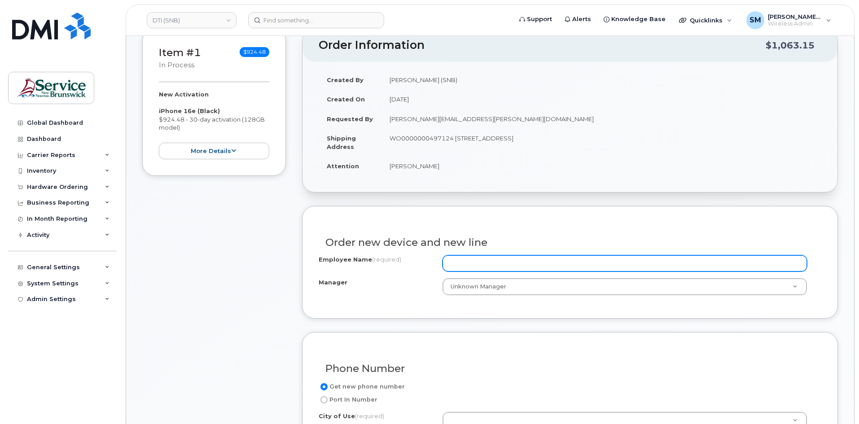
click at [474, 264] on input "Employee Name (required)" at bounding box center [624, 263] width 364 height 16
paste input "[PERSON_NAME]"
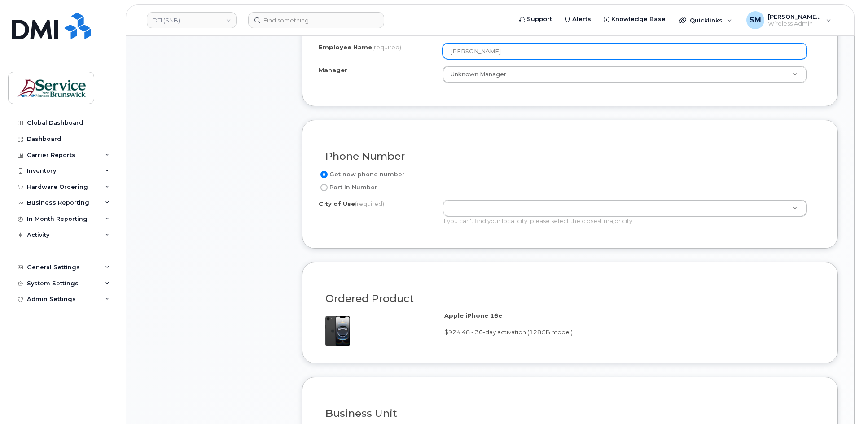
scroll to position [404, 0]
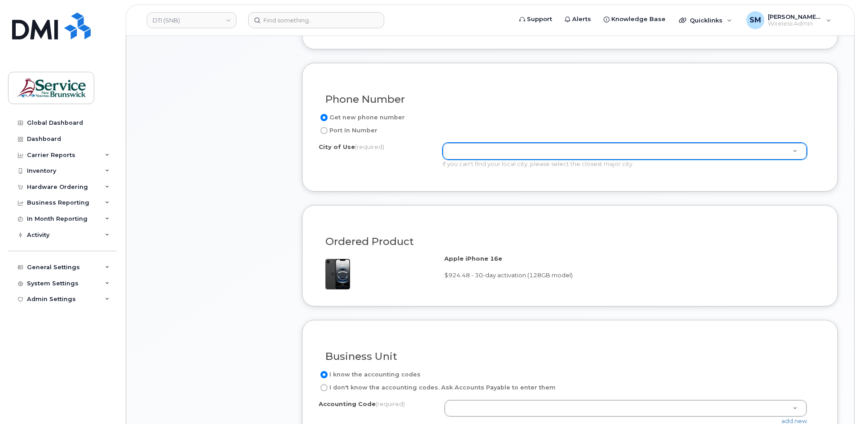
type input "[PERSON_NAME]"
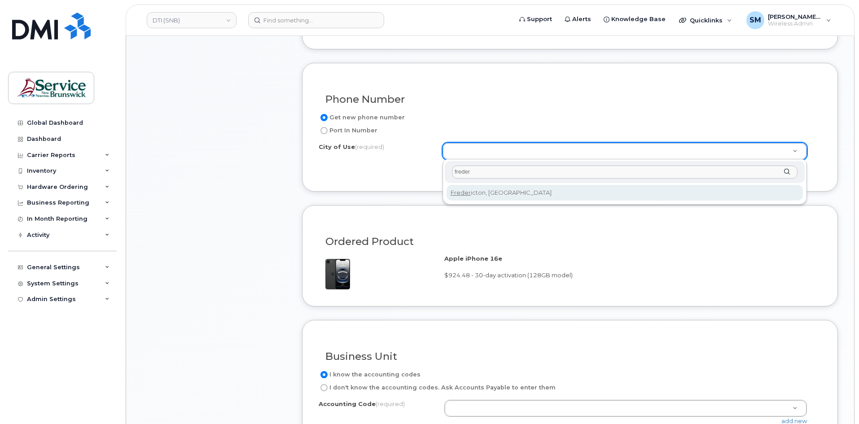
type input "freder"
type input "1578"
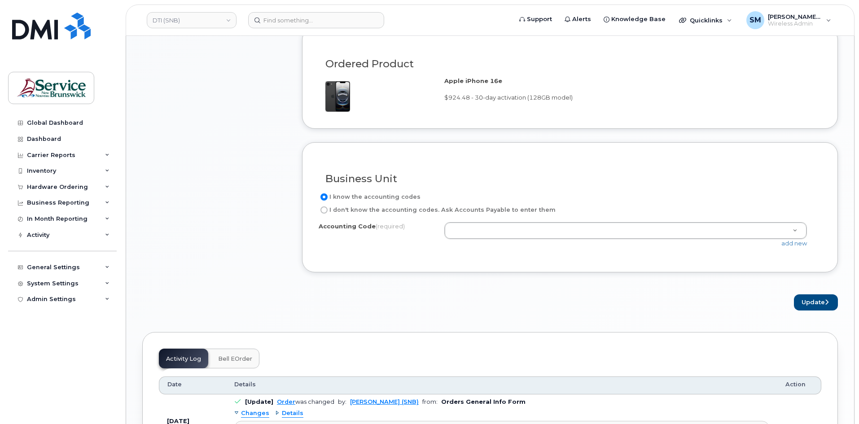
scroll to position [583, 0]
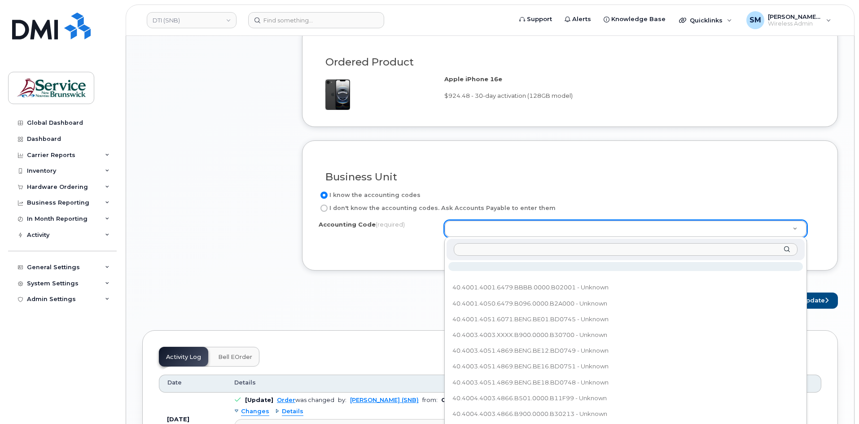
type input "40.4005.4001.xxxx.BBBB.0000.B02005"
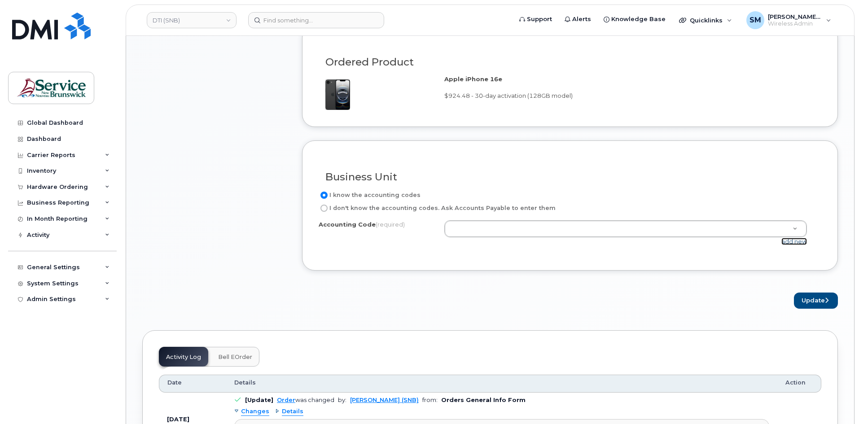
click at [793, 244] on link "add new" at bounding box center [794, 241] width 26 height 7
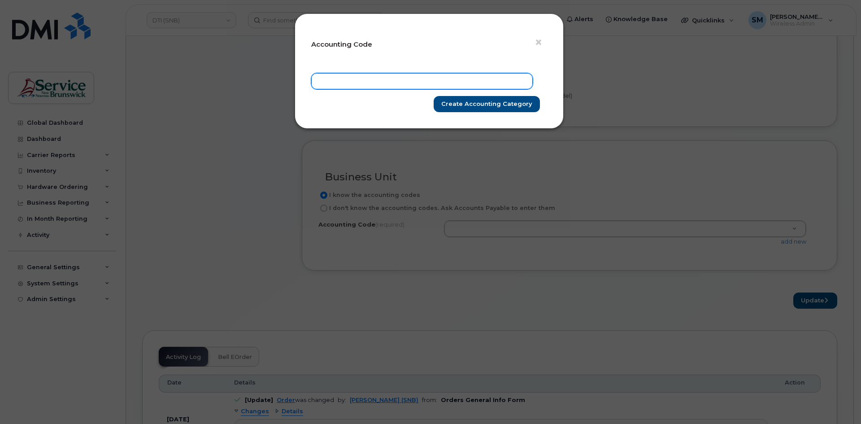
click at [496, 85] on input "text" at bounding box center [422, 81] width 222 height 16
paste input "40.4005.4001.xxxx.BBBB.0000.B02005"
type input "40.4005.4001.xxxx.BBBB.0000.B02005"
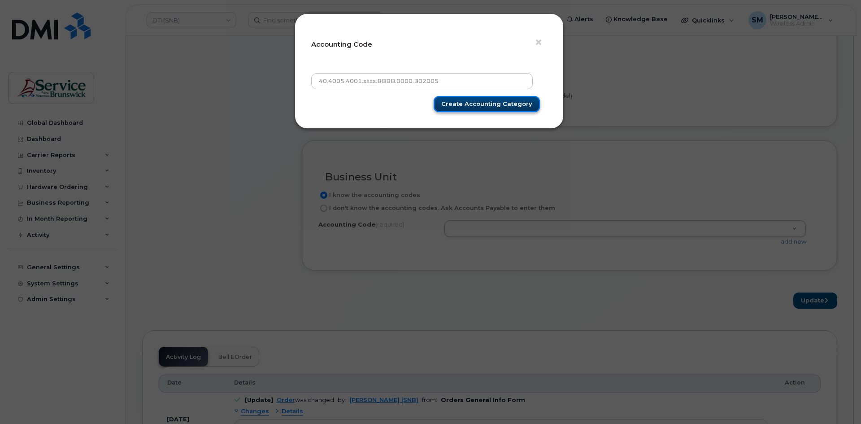
click at [504, 104] on input "Create Accounting category" at bounding box center [487, 104] width 106 height 17
type input "Create Accounting category"
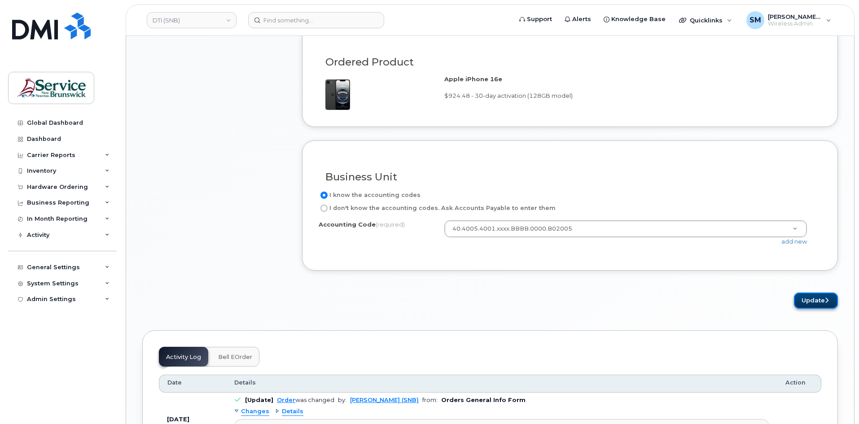
click at [825, 295] on button "Update" at bounding box center [816, 301] width 44 height 17
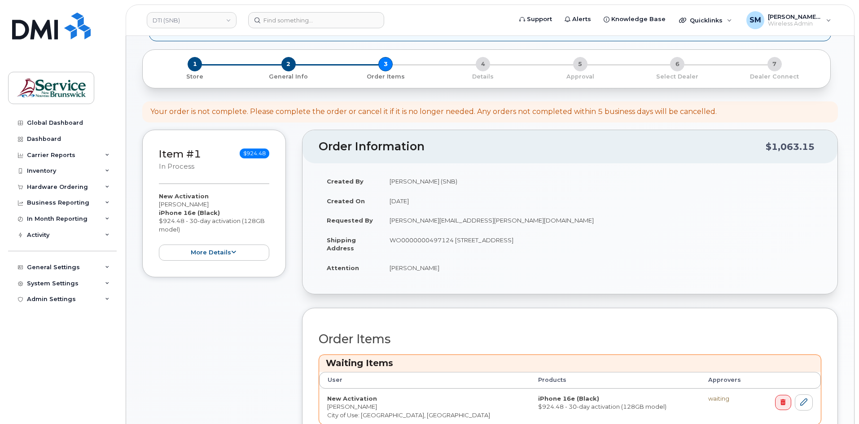
scroll to position [269, 0]
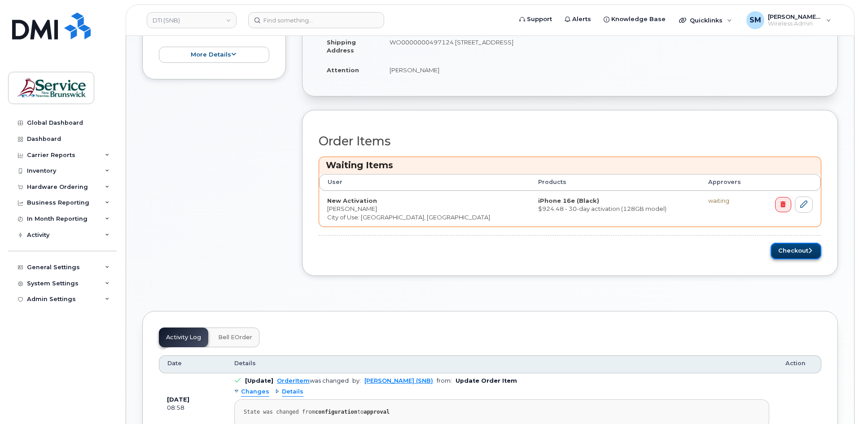
click at [796, 250] on button "Checkout" at bounding box center [795, 251] width 51 height 17
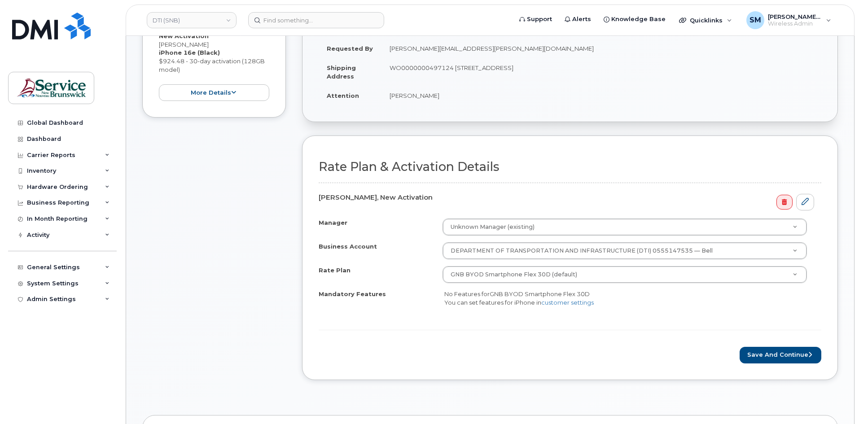
scroll to position [224, 0]
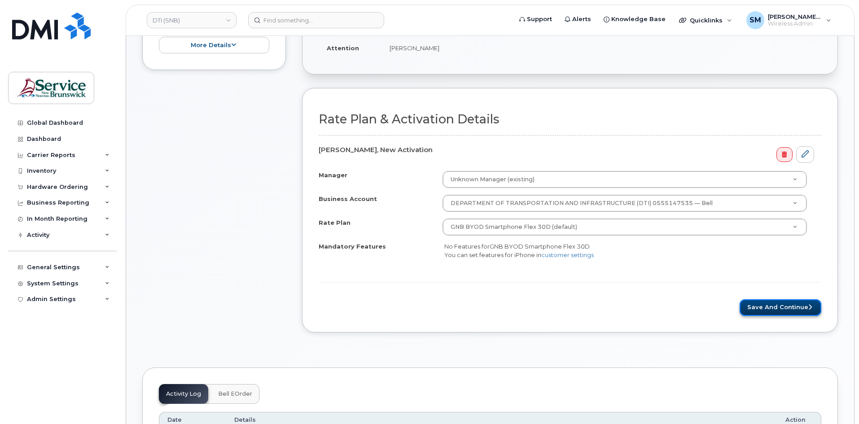
click at [784, 309] on button "Save and Continue" at bounding box center [780, 307] width 82 height 17
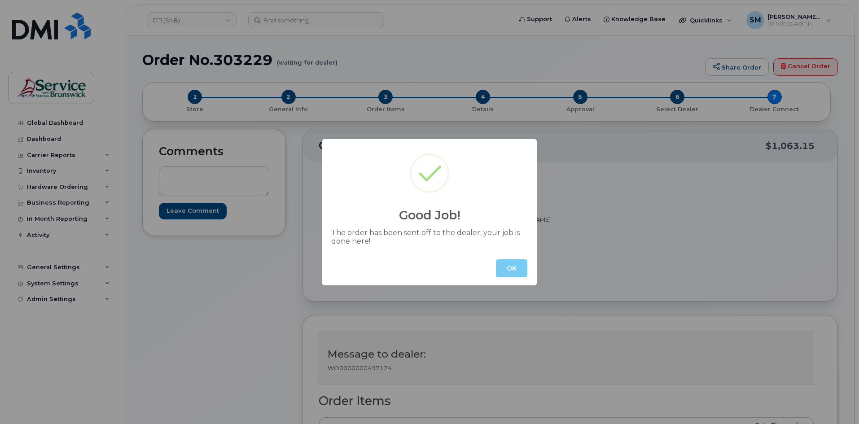
click at [518, 267] on button "OK" at bounding box center [511, 268] width 31 height 18
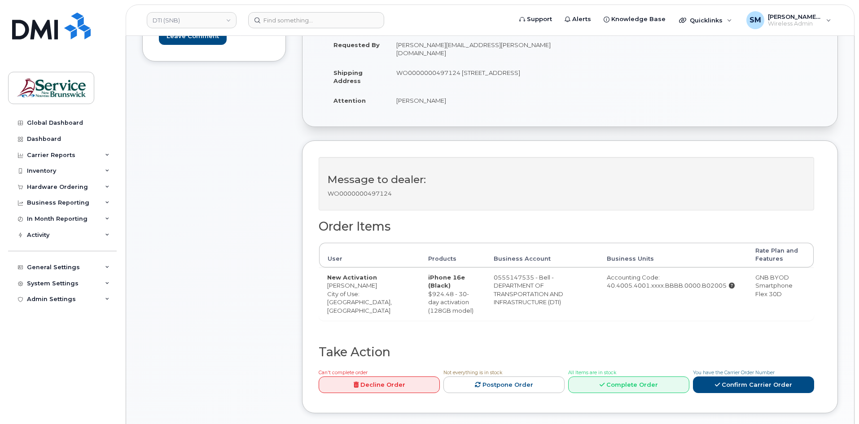
scroll to position [45, 0]
